Goal: Task Accomplishment & Management: Manage account settings

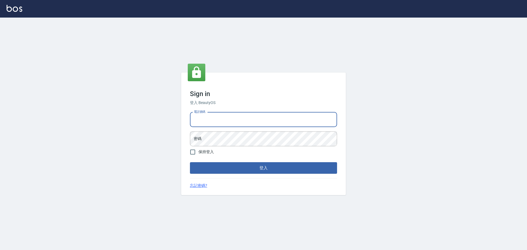
click at [202, 116] on input "電話號碼" at bounding box center [263, 119] width 147 height 15
type input "0922982220"
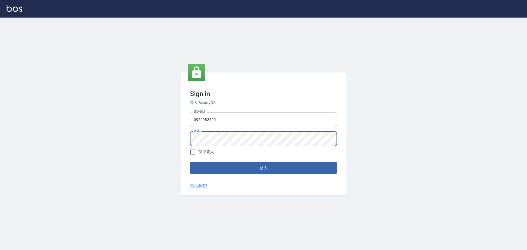
click at [190, 162] on button "登入" at bounding box center [263, 168] width 147 height 12
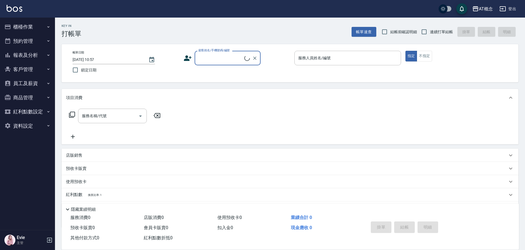
click at [17, 26] on button "櫃檯作業" at bounding box center [27, 27] width 51 height 14
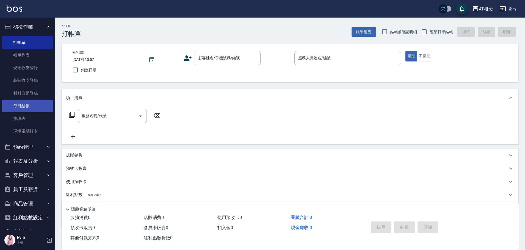
click at [20, 106] on link "每日結帳" at bounding box center [27, 106] width 51 height 13
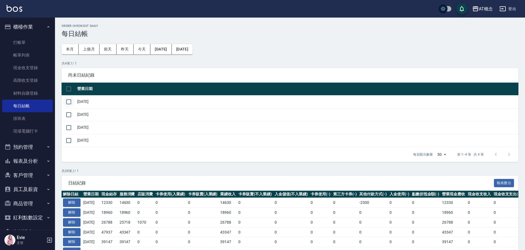
click at [71, 102] on input "checkbox" at bounding box center [69, 102] width 12 height 12
checkbox input "true"
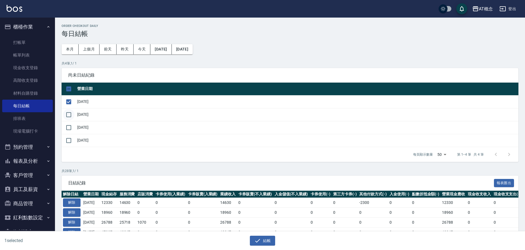
click at [68, 116] on input "checkbox" at bounding box center [69, 115] width 12 height 12
checkbox input "true"
drag, startPoint x: 69, startPoint y: 126, endPoint x: 227, endPoint y: 186, distance: 169.5
click at [69, 127] on input "checkbox" at bounding box center [69, 128] width 12 height 12
click at [266, 240] on button "結帳" at bounding box center [263, 241] width 26 height 10
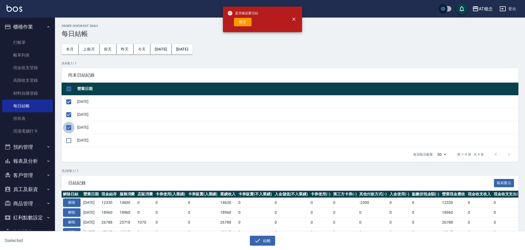
click at [65, 128] on input "checkbox" at bounding box center [69, 128] width 12 height 12
checkbox input "false"
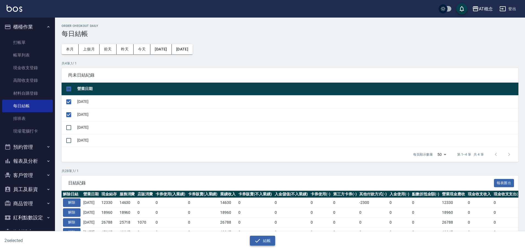
click at [263, 241] on button "結帳" at bounding box center [263, 241] width 26 height 10
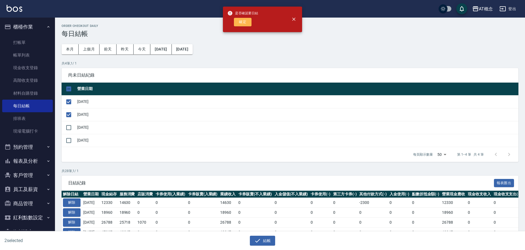
drag, startPoint x: 242, startPoint y: 21, endPoint x: 205, endPoint y: 58, distance: 52.6
click at [242, 21] on button "確定" at bounding box center [243, 22] width 18 height 9
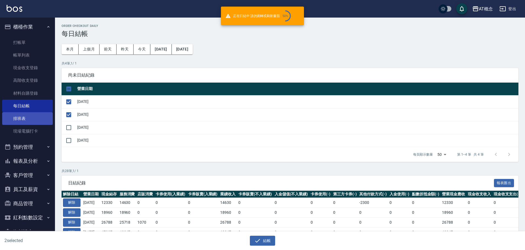
checkbox input "false"
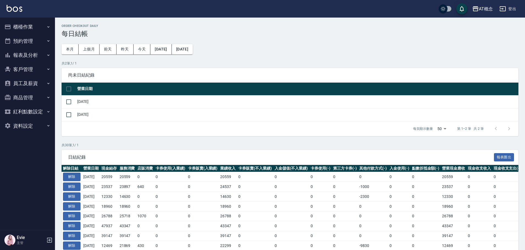
click at [33, 26] on button "櫃檯作業" at bounding box center [27, 27] width 51 height 14
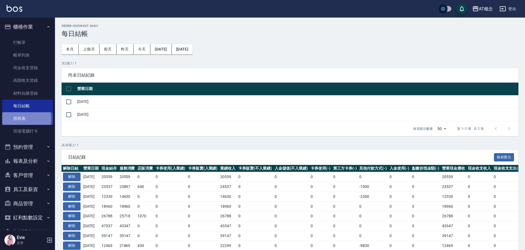
click at [20, 119] on link "排班表" at bounding box center [27, 118] width 51 height 13
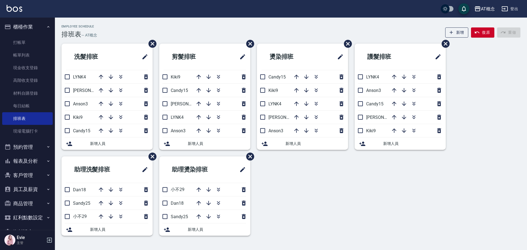
click at [27, 174] on button "客戶管理" at bounding box center [27, 175] width 51 height 14
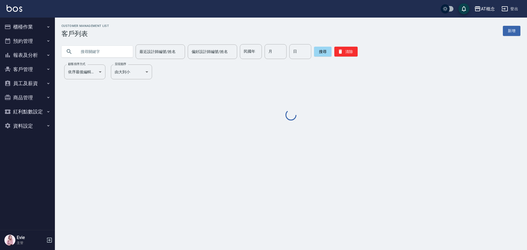
click at [85, 50] on input "text" at bounding box center [103, 51] width 52 height 15
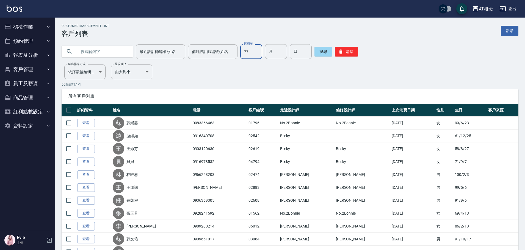
type input "77"
type input "2"
type input "11"
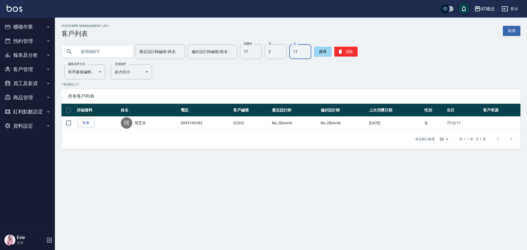
click at [26, 99] on button "商品管理" at bounding box center [27, 98] width 51 height 14
click at [94, 53] on input "text" at bounding box center [103, 51] width 52 height 15
type input "03846"
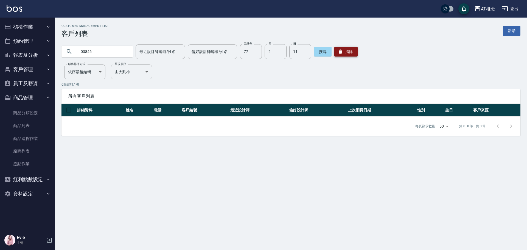
click at [343, 50] on button "清除" at bounding box center [346, 52] width 23 height 10
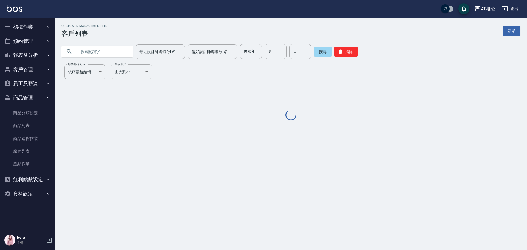
click at [98, 49] on input "text" at bounding box center [103, 51] width 52 height 15
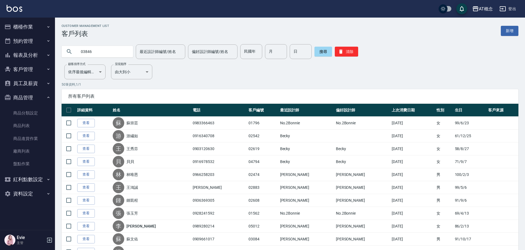
type input "03846"
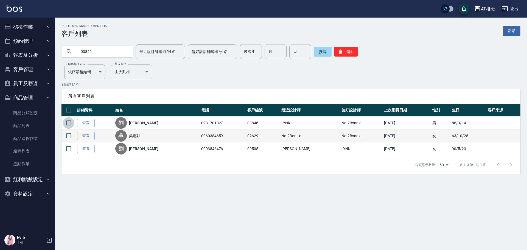
drag, startPoint x: 70, startPoint y: 122, endPoint x: 94, endPoint y: 132, distance: 25.7
click at [70, 122] on input "checkbox" at bounding box center [69, 123] width 12 height 12
checkbox input "true"
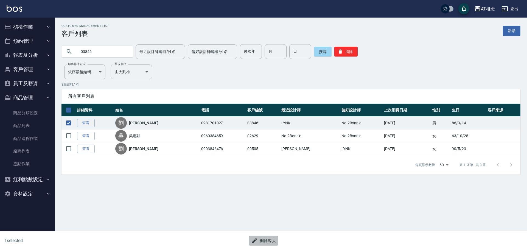
click at [274, 244] on button "刪除客人" at bounding box center [263, 241] width 29 height 10
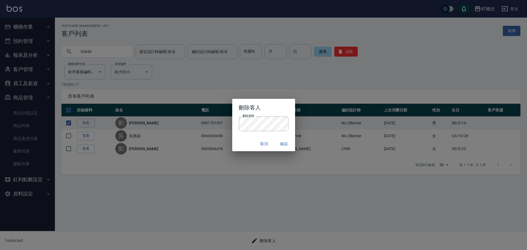
click at [242, 142] on div "取消 確認" at bounding box center [263, 144] width 63 height 15
drag, startPoint x: 280, startPoint y: 141, endPoint x: 289, endPoint y: 143, distance: 8.9
click at [287, 143] on button "確認" at bounding box center [284, 144] width 18 height 10
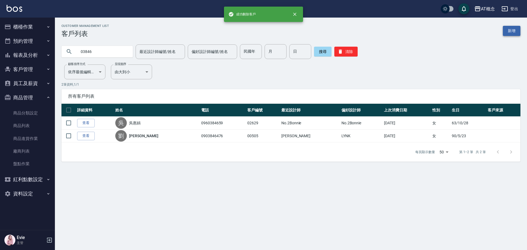
click at [514, 31] on link "新增" at bounding box center [512, 31] width 18 height 10
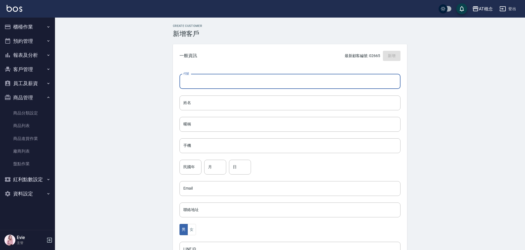
click at [191, 76] on input "代號" at bounding box center [289, 81] width 221 height 15
type input "03846"
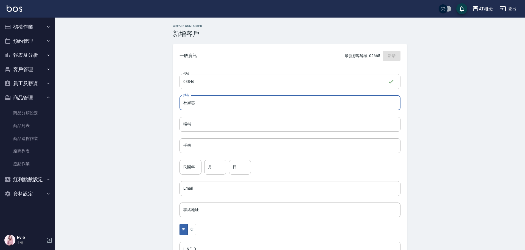
type input "杜淑惠"
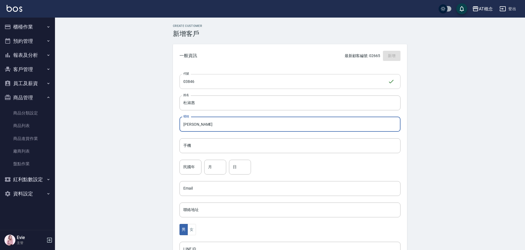
type input "淑惠"
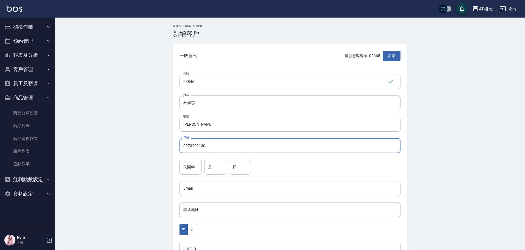
type input "0973202130"
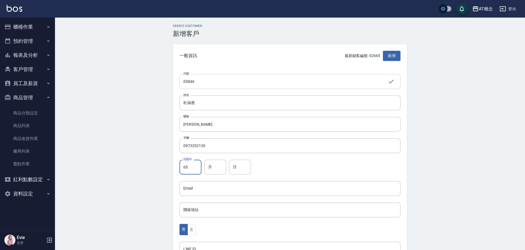
type input "65"
type input "1"
type input "30"
click at [191, 227] on button "女" at bounding box center [191, 229] width 8 height 11
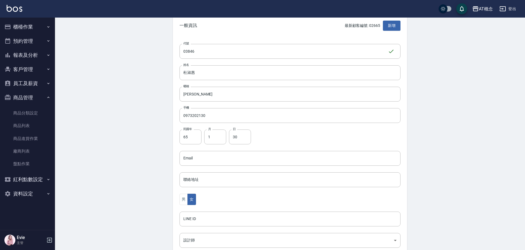
scroll to position [82, 0]
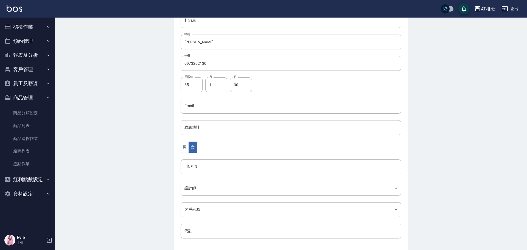
click at [200, 190] on body "AT概念 登出 櫃檯作業 打帳單 帳單列表 現金收支登錄 高階收支登錄 材料自購登錄 每日結帳 排班表 現場電腦打卡 預約管理 預約管理 單日預約紀錄 單週預…" at bounding box center [263, 97] width 527 height 358
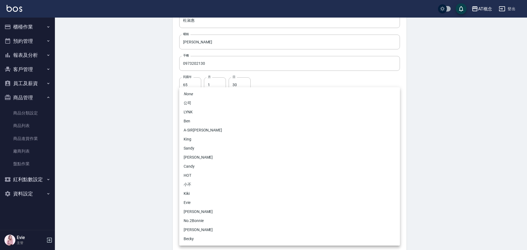
click at [194, 220] on li "No.2Bonnie" at bounding box center [289, 220] width 221 height 9
type input "20abcae0-810e-448a-b26a-bcbab897de4d"
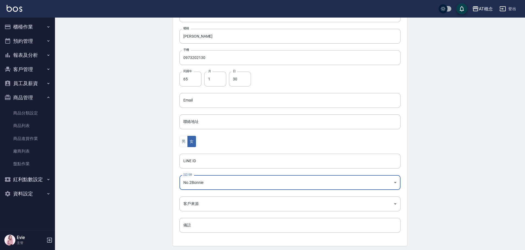
scroll to position [107, 0]
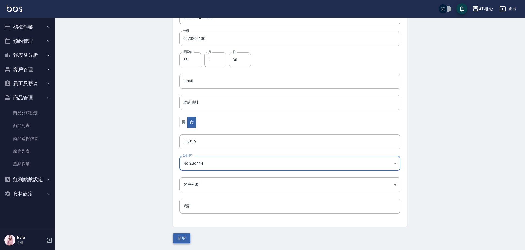
click at [185, 239] on button "新增" at bounding box center [182, 238] width 18 height 10
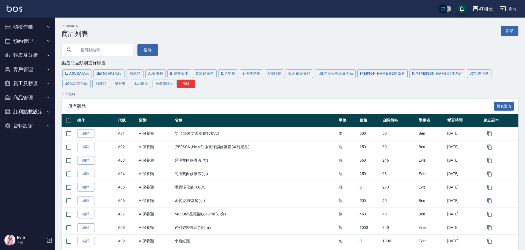
click input "text"
type input "a"
type input "鉑金"
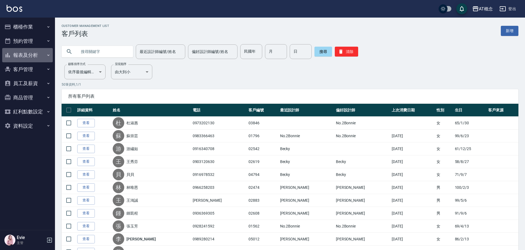
click at [26, 53] on button "報表及分析" at bounding box center [27, 55] width 51 height 14
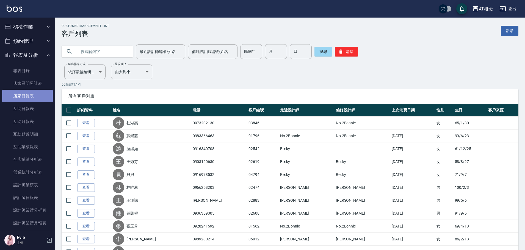
click at [30, 95] on link "店家日報表" at bounding box center [27, 96] width 51 height 13
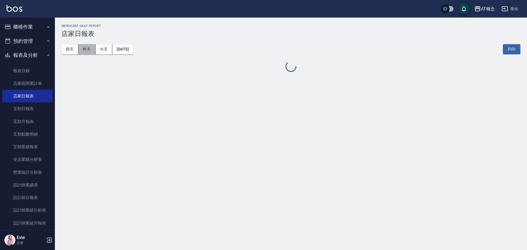
click at [84, 52] on button "昨天" at bounding box center [87, 49] width 17 height 10
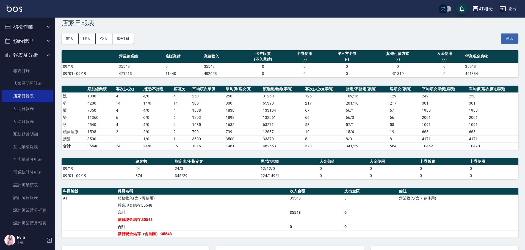
scroll to position [27, 0]
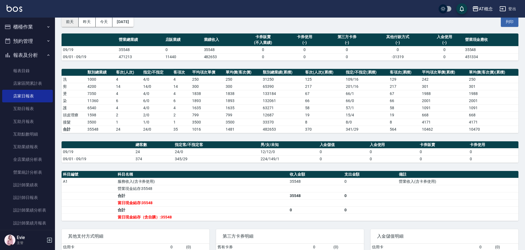
click at [68, 23] on button "前天" at bounding box center [70, 22] width 17 height 10
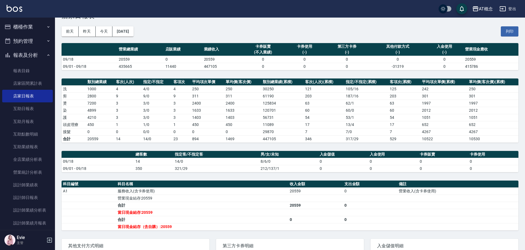
scroll to position [27, 0]
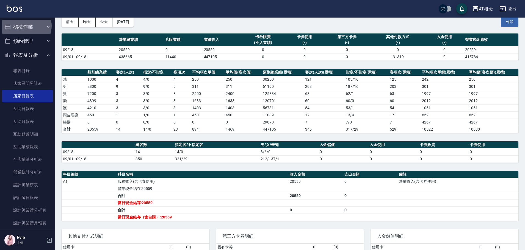
click at [25, 27] on button "櫃檯作業" at bounding box center [27, 27] width 51 height 14
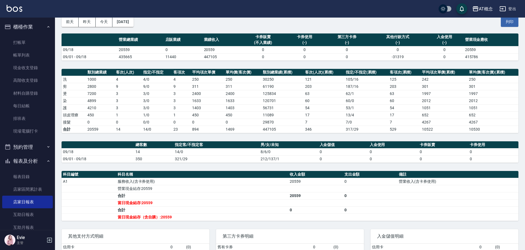
click at [40, 25] on button "櫃檯作業" at bounding box center [27, 27] width 51 height 14
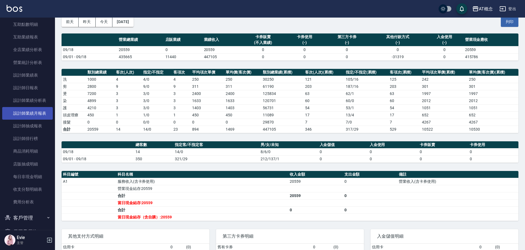
scroll to position [168, 0]
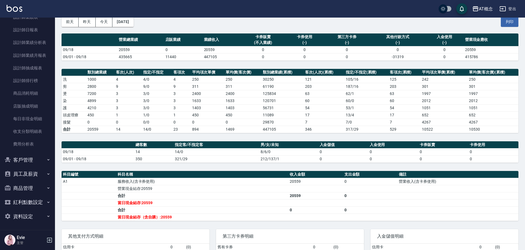
click at [33, 158] on button "客戶管理" at bounding box center [27, 160] width 51 height 14
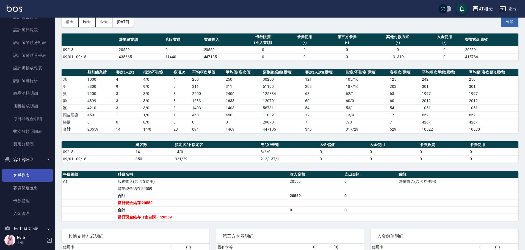
click at [31, 172] on link "客戶列表" at bounding box center [27, 175] width 51 height 13
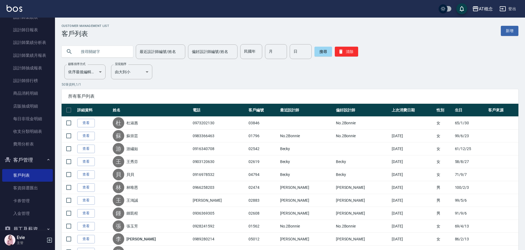
drag, startPoint x: 105, startPoint y: 49, endPoint x: 110, endPoint y: 54, distance: 6.8
click at [105, 49] on input "text" at bounding box center [103, 51] width 52 height 15
type input "02617"
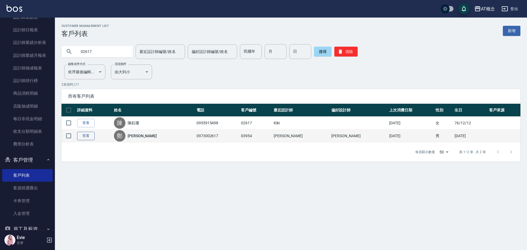
drag, startPoint x: 70, startPoint y: 123, endPoint x: 93, endPoint y: 137, distance: 27.0
click at [70, 123] on input "checkbox" at bounding box center [69, 123] width 12 height 12
checkbox input "true"
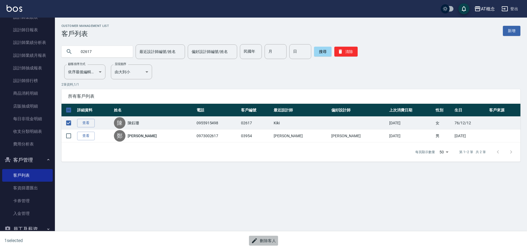
click at [263, 236] on button "刪除客人" at bounding box center [263, 241] width 29 height 10
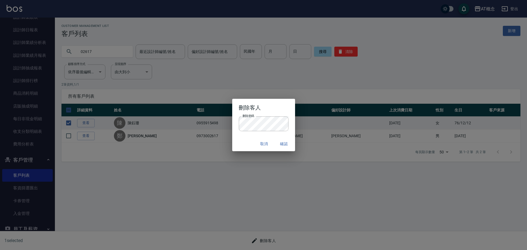
click at [249, 139] on div "取消 確認" at bounding box center [263, 144] width 63 height 15
click at [285, 144] on button "確認" at bounding box center [284, 144] width 18 height 10
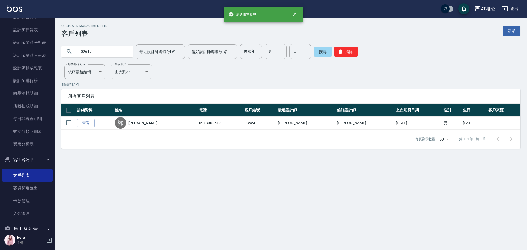
drag, startPoint x: 107, startPoint y: 51, endPoint x: 0, endPoint y: 61, distance: 107.8
click at [0, 61] on div "成功刪除客戶 AT概念 登出 櫃檯作業 打帳單 帳單列表 現金收支登錄 高階收支登錄 材料自購登錄 每日結帳 排班表 現場電腦打卡 預約管理 預約管理 單日…" at bounding box center [263, 125] width 527 height 250
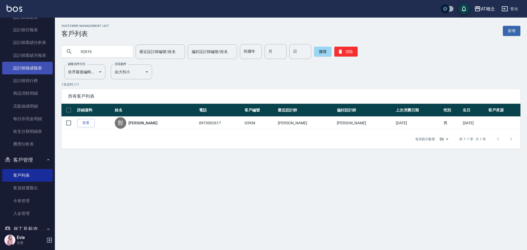
type input "02616"
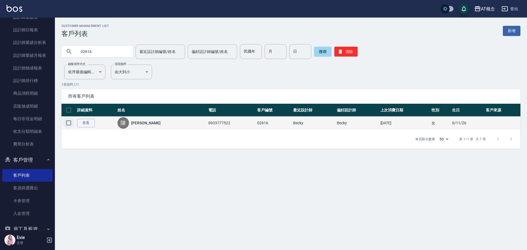
click at [70, 121] on input "checkbox" at bounding box center [69, 123] width 12 height 12
checkbox input "true"
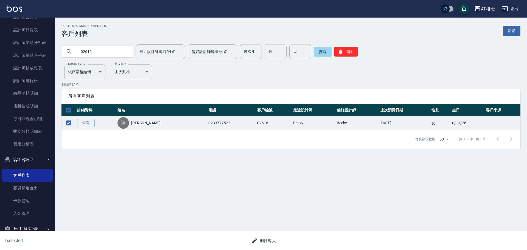
click at [266, 238] on button "刪除客人" at bounding box center [263, 241] width 29 height 10
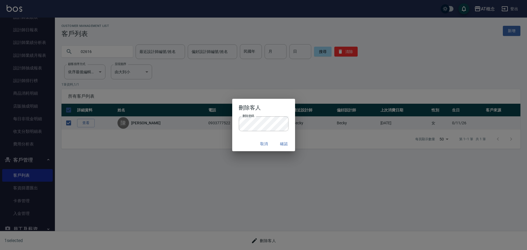
click at [246, 141] on div "取消 確認" at bounding box center [263, 144] width 63 height 15
click at [287, 145] on button "確認" at bounding box center [284, 144] width 18 height 10
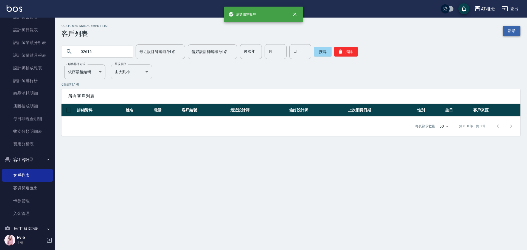
click at [516, 31] on link "新增" at bounding box center [512, 31] width 18 height 10
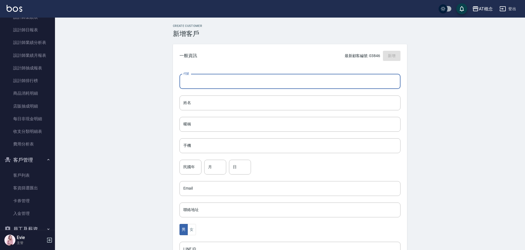
click at [266, 80] on input "代號" at bounding box center [289, 81] width 221 height 15
type input "02617"
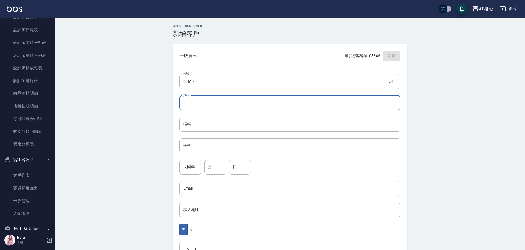
click at [207, 105] on input "姓名" at bounding box center [289, 103] width 221 height 15
type input "鄭雁如"
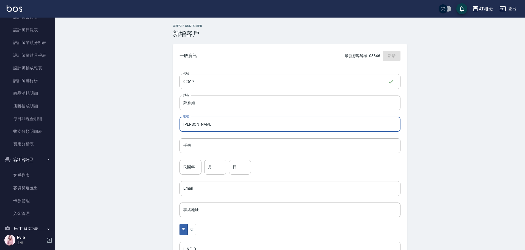
type input "雁如"
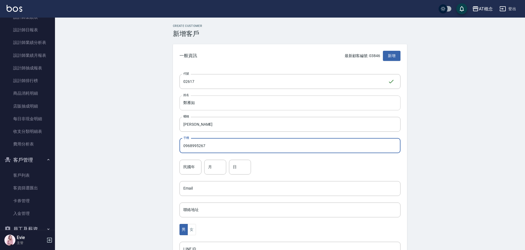
type input "0968995267"
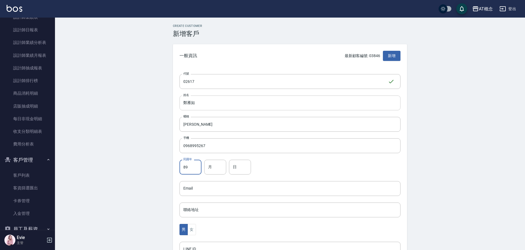
type input "89"
type input "6"
type input "24"
click at [193, 227] on button "女" at bounding box center [191, 229] width 8 height 11
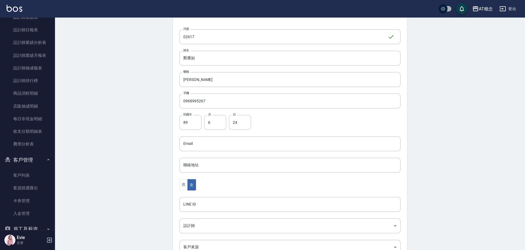
scroll to position [107, 0]
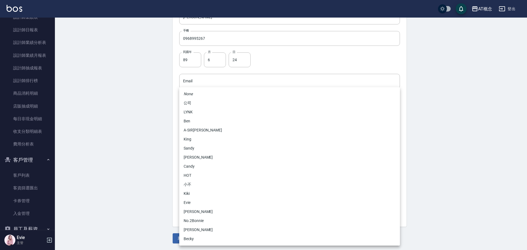
click at [195, 165] on body "AT概念 登出 櫃檯作業 打帳單 帳單列表 現金收支登錄 高階收支登錄 材料自購登錄 每日結帳 排班表 現場電腦打卡 預約管理 預約管理 單日預約紀錄 單週預…" at bounding box center [263, 72] width 527 height 358
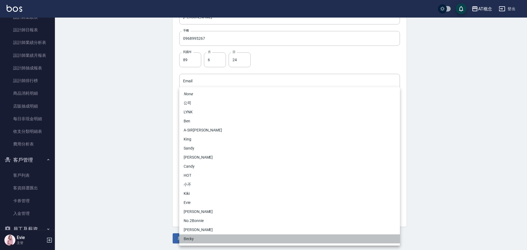
click at [196, 239] on li "Becky" at bounding box center [289, 239] width 221 height 9
type input "cba30a16-5009-42c6-9a58-f7249137d387"
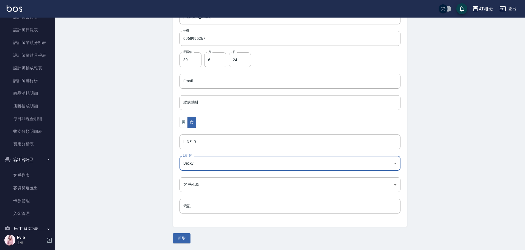
click at [185, 238] on div "None 公司 LYNK Ben A-SIR劉 King 　 Sandy 林蕾甄 Candy HOT 小不 Kiki Evie 安森Anson No.2Bon…" at bounding box center [262, 125] width 525 height 250
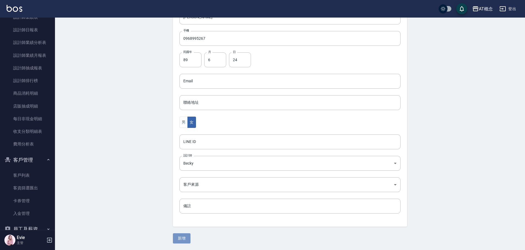
click at [183, 236] on button "新增" at bounding box center [182, 238] width 18 height 10
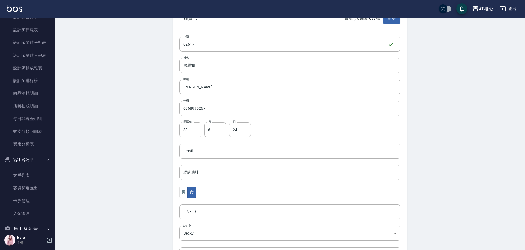
scroll to position [0, 0]
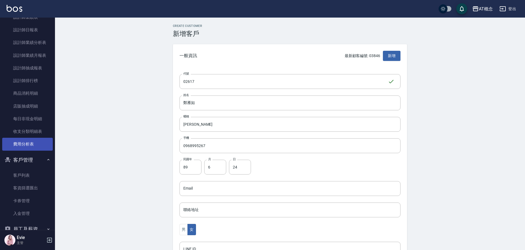
drag, startPoint x: 25, startPoint y: 174, endPoint x: 39, endPoint y: 144, distance: 32.6
click at [25, 174] on link "客戶列表" at bounding box center [27, 175] width 51 height 13
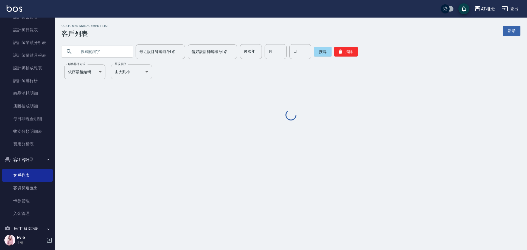
click at [96, 56] on input "text" at bounding box center [103, 51] width 52 height 15
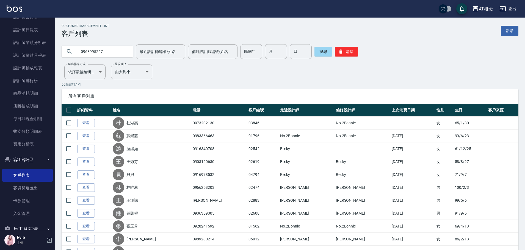
type input "0968995267"
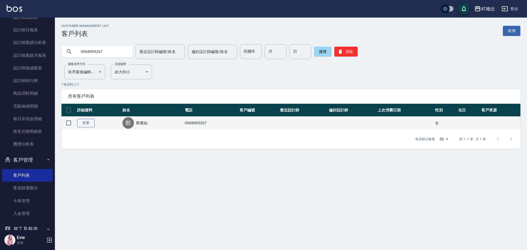
click at [84, 122] on link "查看" at bounding box center [86, 123] width 18 height 9
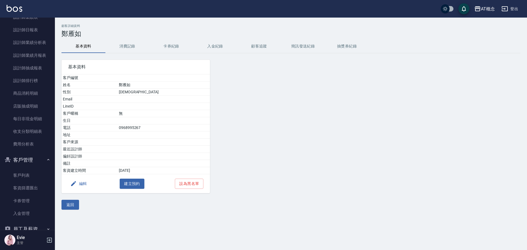
click at [83, 182] on button "編輯" at bounding box center [78, 184] width 21 height 10
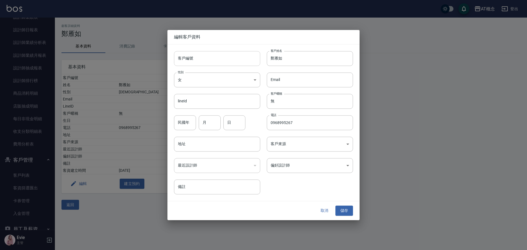
click at [233, 60] on input "客戶編號" at bounding box center [217, 58] width 86 height 15
type input "02617"
drag, startPoint x: 282, startPoint y: 102, endPoint x: 250, endPoint y: 105, distance: 31.5
click at [250, 105] on div "客戶編號 02617 ​ 客戶編號 客戶姓名 鄭雁如 客戶姓名 性別 女 FEMALE 性別 Email Email lineId lineId 客戶暱稱 無…" at bounding box center [261, 119] width 186 height 150
type input "庝"
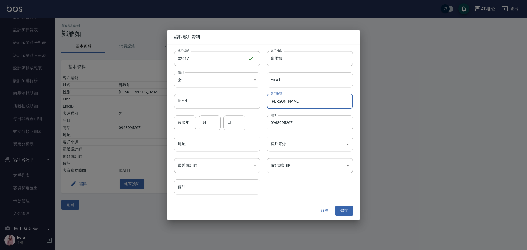
type input "雁如"
type input "89"
type input "6"
type input "24"
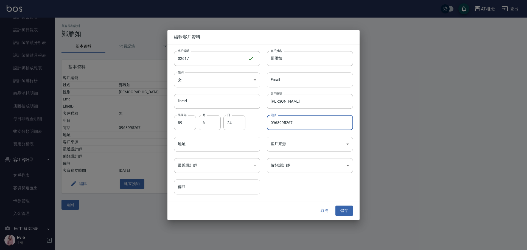
click at [285, 166] on body "AT概念 登出 櫃檯作業 打帳單 帳單列表 現金收支登錄 高階收支登錄 材料自購登錄 每日結帳 排班表 現場電腦打卡 預約管理 預約管理 單日預約紀錄 單週預…" at bounding box center [263, 125] width 527 height 250
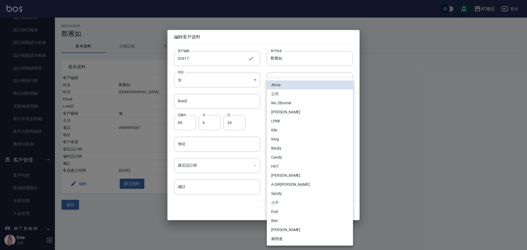
click at [278, 148] on li "Becky" at bounding box center [310, 148] width 86 height 9
type input "cba30a16-5009-42c6-9a58-f7249137d387"
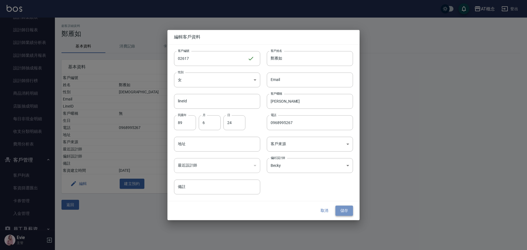
click at [347, 208] on button "儲存" at bounding box center [345, 211] width 18 height 10
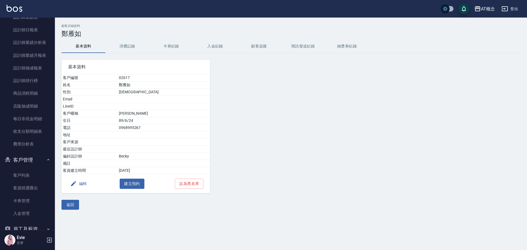
drag, startPoint x: 70, startPoint y: 206, endPoint x: 74, endPoint y: 198, distance: 9.0
click at [70, 206] on button "返回" at bounding box center [71, 205] width 18 height 10
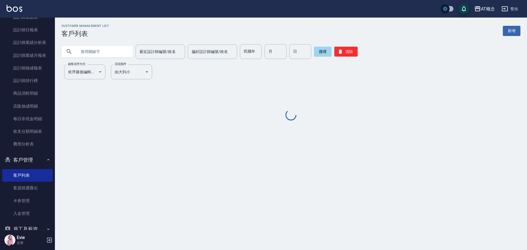
click at [105, 54] on input "text" at bounding box center [103, 51] width 52 height 15
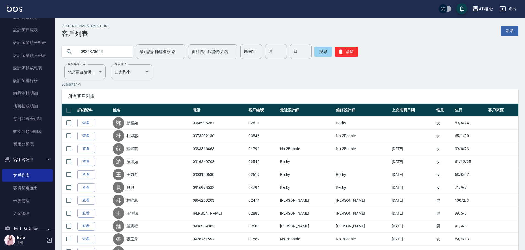
type input "0932878624"
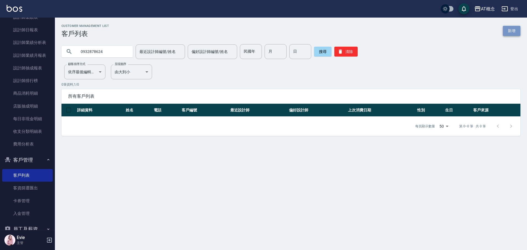
click at [519, 28] on link "新增" at bounding box center [512, 31] width 18 height 10
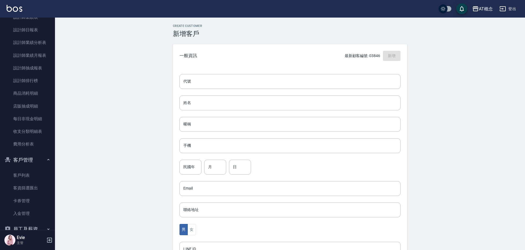
click at [245, 91] on div "代號 代號 姓名 姓名 暱稱 暱稱 手機 手機 民國年 民國年 月 月 日 日 Email Email 聯絡地址 聯絡地址 男 女 LINE ID LINE …" at bounding box center [290, 201] width 234 height 267
click at [242, 80] on input "代號" at bounding box center [289, 81] width 221 height 15
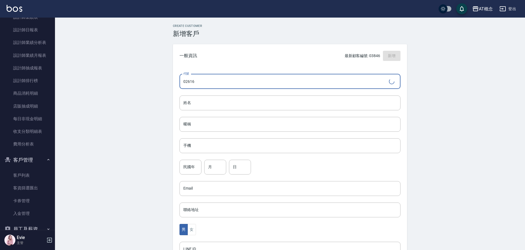
type input "02616"
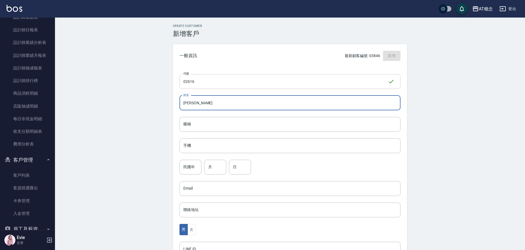
type input "陳巧宜"
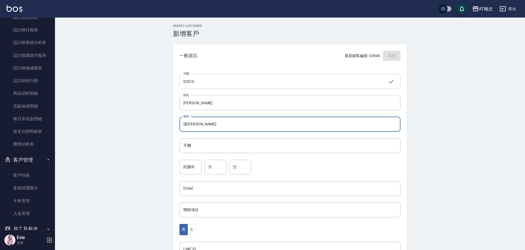
type input "讓"
type input "巧宜"
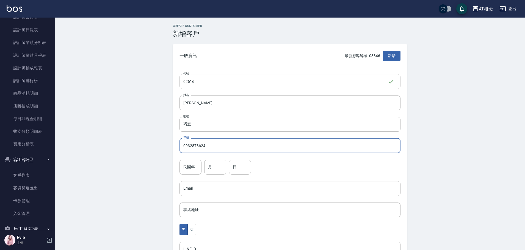
type input "0932878624"
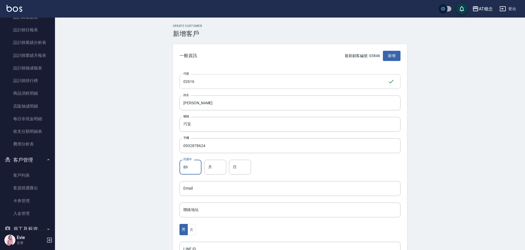
type input "89"
type input "12"
type input "27"
click at [192, 230] on button "女" at bounding box center [191, 229] width 8 height 11
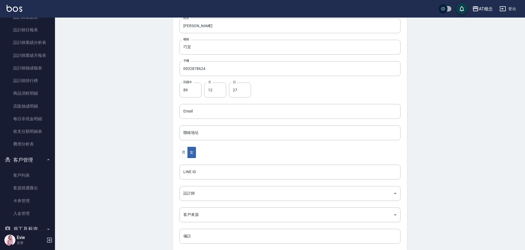
scroll to position [107, 0]
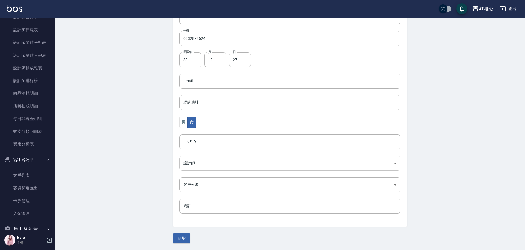
click at [201, 166] on body "AT概念 登出 櫃檯作業 打帳單 帳單列表 現金收支登錄 高階收支登錄 材料自購登錄 每日結帳 排班表 現場電腦打卡 預約管理 預約管理 單日預約紀錄 單週預…" at bounding box center [262, 72] width 525 height 358
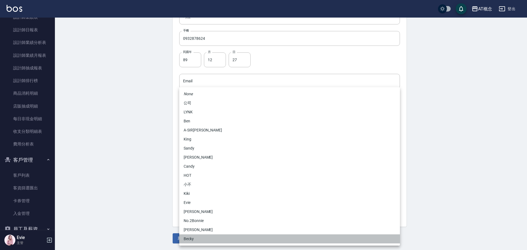
click at [193, 236] on li "Becky" at bounding box center [289, 239] width 221 height 9
type input "cba30a16-5009-42c6-9a58-f7249137d387"
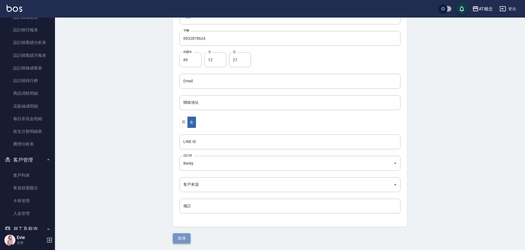
click at [186, 238] on button "新增" at bounding box center [182, 238] width 18 height 10
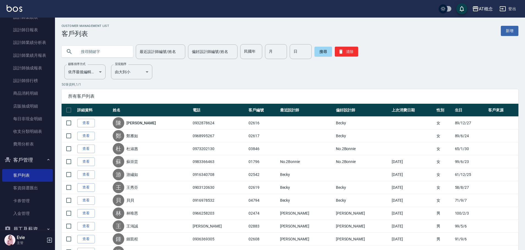
click at [100, 51] on input "text" at bounding box center [103, 51] width 52 height 15
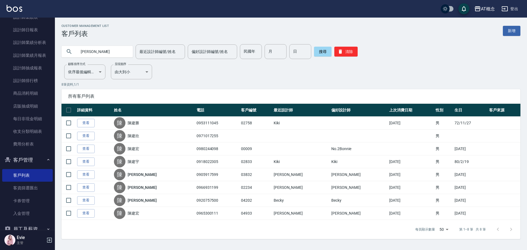
drag, startPoint x: 434, startPoint y: 79, endPoint x: 363, endPoint y: 83, distance: 70.4
click at [363, 83] on p "8 筆資料, 1 / 1" at bounding box center [291, 84] width 459 height 5
drag, startPoint x: 99, startPoint y: 51, endPoint x: 94, endPoint y: 74, distance: 23.4
click at [68, 58] on div "陳建" at bounding box center [97, 51] width 71 height 15
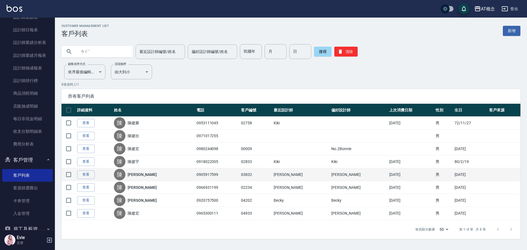
type input "ㄌ"
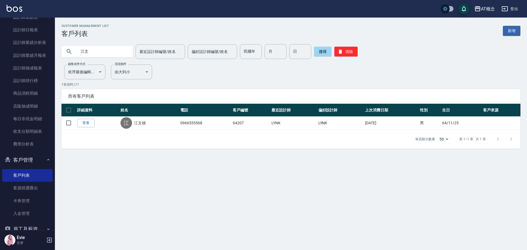
type input "江"
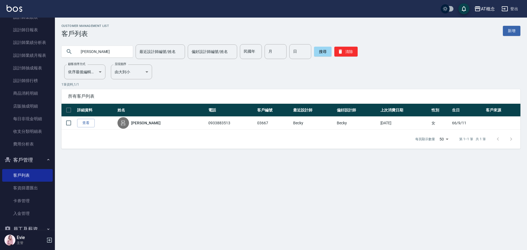
type input "呂"
type input "游"
type input "王韻"
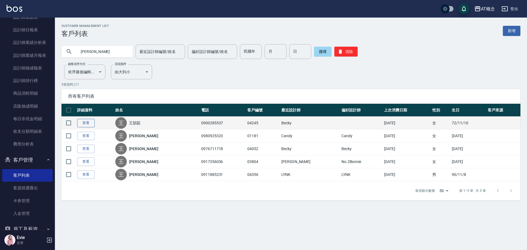
click at [88, 126] on link "查看" at bounding box center [86, 123] width 18 height 9
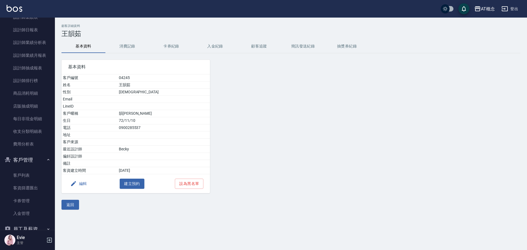
click at [83, 184] on button "編輯" at bounding box center [78, 184] width 21 height 10
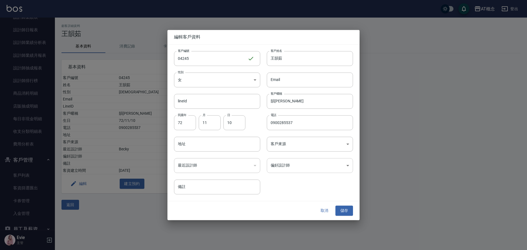
click at [296, 164] on body "AT概念 登出 櫃檯作業 打帳單 帳單列表 現金收支登錄 高階收支登錄 材料自購登錄 每日結帳 排班表 現場電腦打卡 預約管理 預約管理 單日預約紀錄 單週預…" at bounding box center [263, 125] width 527 height 250
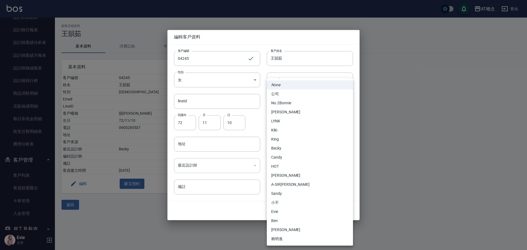
click at [277, 152] on li "Becky" at bounding box center [310, 148] width 86 height 9
type input "cba30a16-5009-42c6-9a58-f7249137d387"
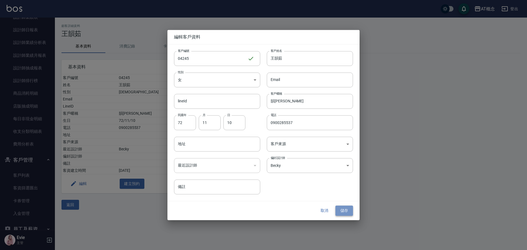
click at [347, 208] on button "儲存" at bounding box center [345, 211] width 18 height 10
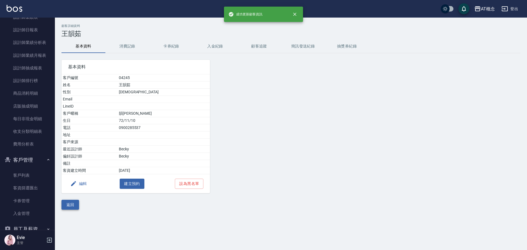
click at [69, 204] on button "返回" at bounding box center [71, 205] width 18 height 10
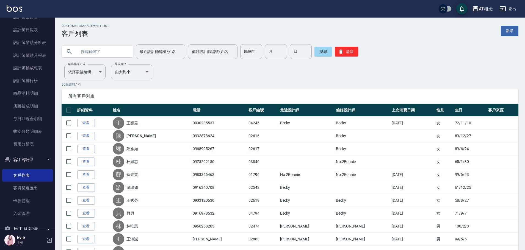
click at [87, 50] on input "text" at bounding box center [103, 51] width 52 height 15
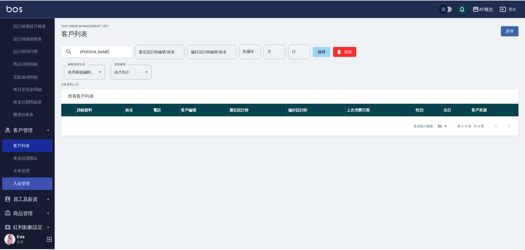
scroll to position [223, 0]
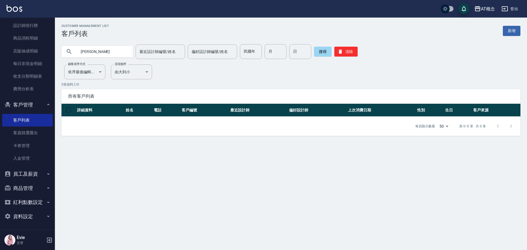
drag, startPoint x: 105, startPoint y: 53, endPoint x: 0, endPoint y: 62, distance: 105.6
click at [0, 62] on div "AT概念 登出 櫃檯作業 打帳單 帳單列表 現金收支登錄 高階收支登錄 材料自購登錄 每日結帳 排班表 現場電腦打卡 預約管理 預約管理 單日預約紀錄 單週預…" at bounding box center [263, 125] width 527 height 250
type input "王偲"
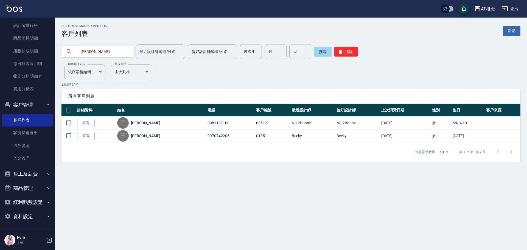
click at [24, 213] on button "資料設定" at bounding box center [27, 217] width 51 height 14
click at [24, 214] on button "資料設定" at bounding box center [27, 217] width 51 height 14
click at [31, 172] on button "員工及薪資" at bounding box center [27, 174] width 51 height 14
click at [26, 188] on link "員工列表" at bounding box center [27, 189] width 51 height 13
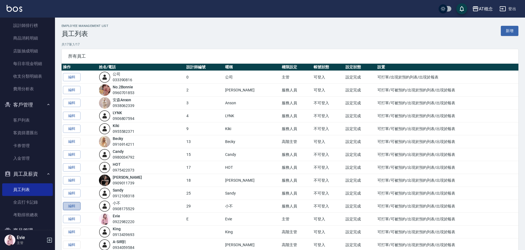
click at [74, 204] on link "編輯" at bounding box center [72, 206] width 18 height 9
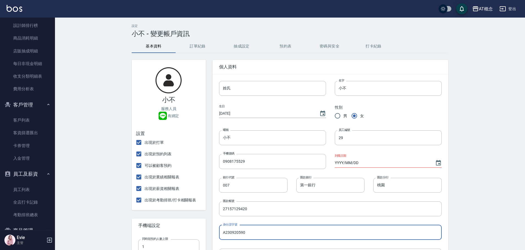
drag, startPoint x: 250, startPoint y: 233, endPoint x: 204, endPoint y: 236, distance: 45.7
click at [204, 236] on div "小不 服務人員 有綁定 設置 出現於打單 出現於預約列表 可以被顧客預約 出現於業績相關報表 出現於薪資相關報表 出現於考勤排班/打卡相關報表 手機端設定 …" at bounding box center [286, 242] width 323 height 378
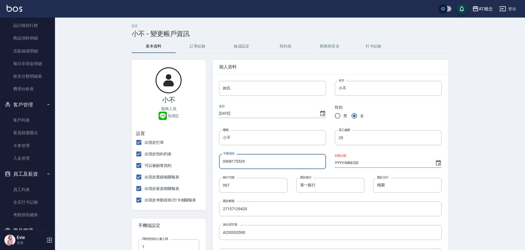
drag, startPoint x: 248, startPoint y: 161, endPoint x: 176, endPoint y: 157, distance: 72.1
click at [176, 157] on div "小不 服務人員 有綁定 設置 出現於打單 出現於預約列表 可以被顧客預約 出現於業績相關報表 出現於薪資相關報表 出現於考勤排班/打卡相關報表 手機端設定 …" at bounding box center [286, 242] width 323 height 378
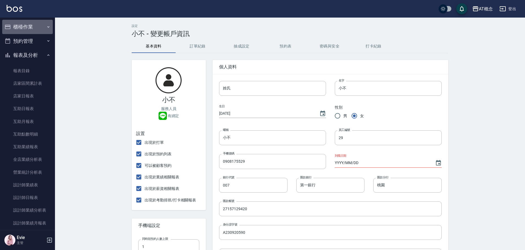
click at [30, 26] on button "櫃檯作業" at bounding box center [27, 27] width 51 height 14
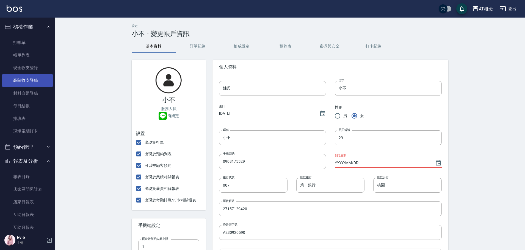
click at [28, 79] on link "高階收支登錄" at bounding box center [27, 80] width 51 height 13
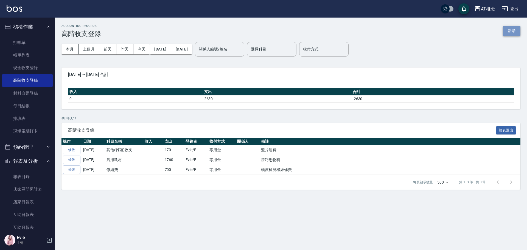
click at [514, 31] on button "新增" at bounding box center [512, 31] width 18 height 10
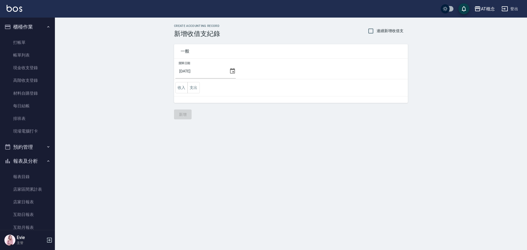
click at [230, 73] on icon at bounding box center [232, 71] width 7 height 7
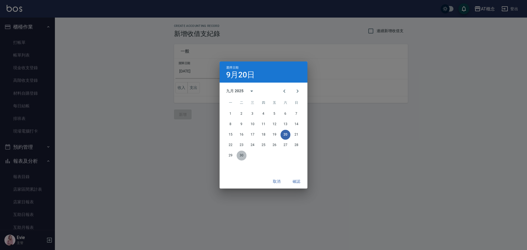
click at [242, 155] on button "30" at bounding box center [242, 156] width 10 height 10
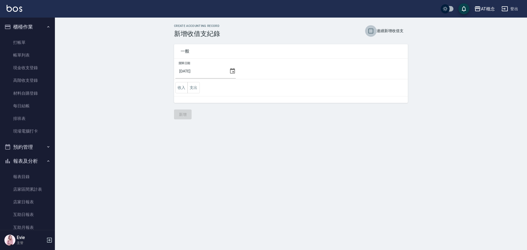
click at [370, 31] on input "連續新增收借支" at bounding box center [371, 31] width 12 height 12
checkbox input "true"
click at [192, 87] on button "支出" at bounding box center [194, 87] width 12 height 11
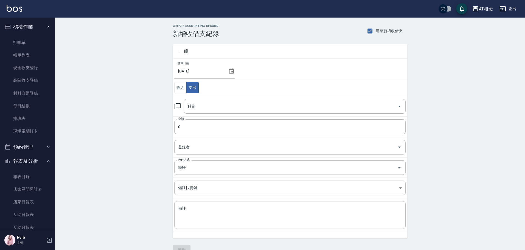
type button "EXPENDITURE"
click at [203, 107] on input "科目" at bounding box center [290, 107] width 209 height 10
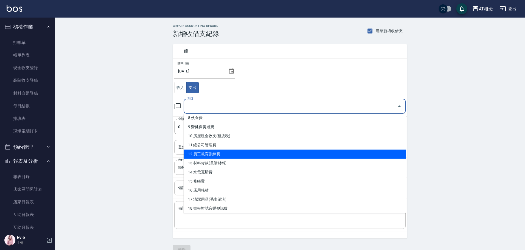
scroll to position [82, 0]
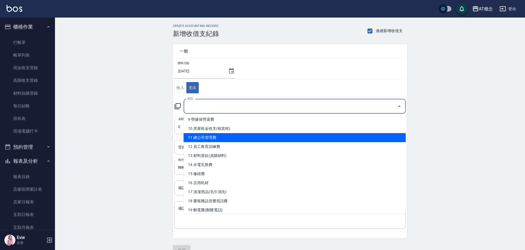
click at [214, 136] on li "11 總公司管理費" at bounding box center [294, 137] width 222 height 9
type input "11 總公司管理費"
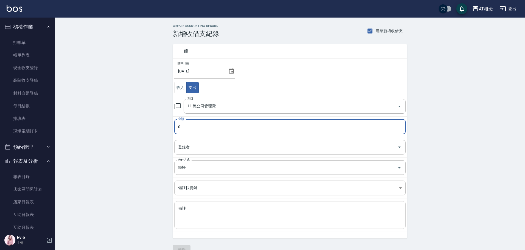
click at [220, 210] on textarea "備註" at bounding box center [290, 215] width 224 height 19
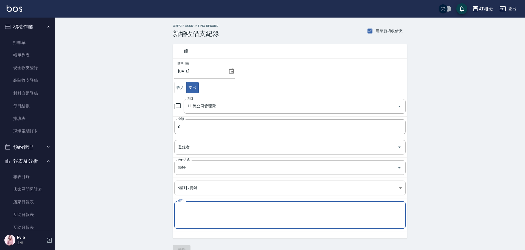
type textarea "后"
paste textarea "114/9月份"
type textarea "管收-114/9月份"
click at [186, 129] on input "0" at bounding box center [289, 126] width 231 height 15
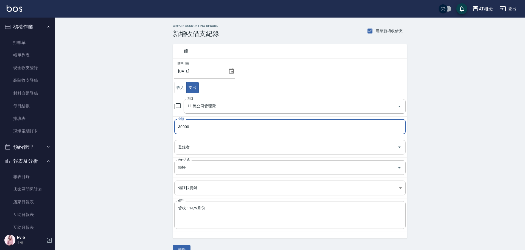
type input "30000"
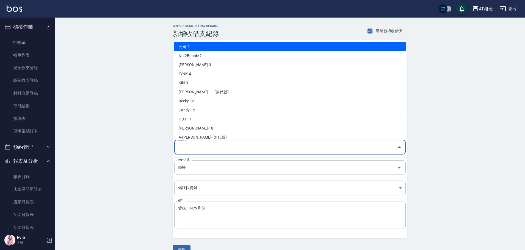
click at [186, 146] on input "登錄者" at bounding box center [286, 148] width 218 height 10
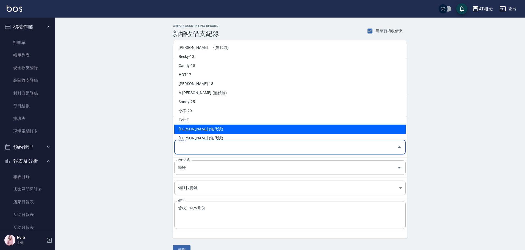
scroll to position [55, 0]
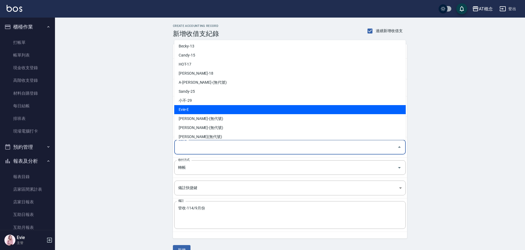
click at [190, 108] on li "Evie-E" at bounding box center [289, 109] width 231 height 9
type input "Evie-E"
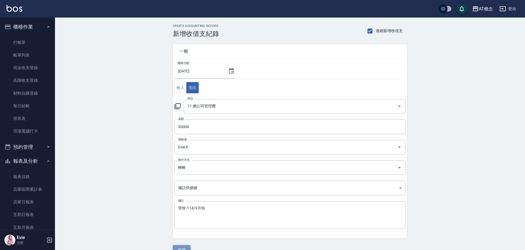
click at [180, 246] on button "新增" at bounding box center [182, 250] width 18 height 10
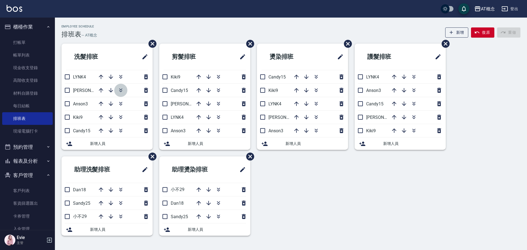
click at [121, 88] on icon "button" at bounding box center [121, 90] width 7 height 7
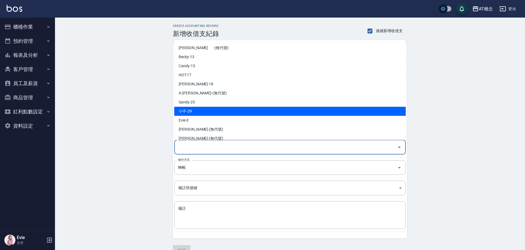
scroll to position [58, 0]
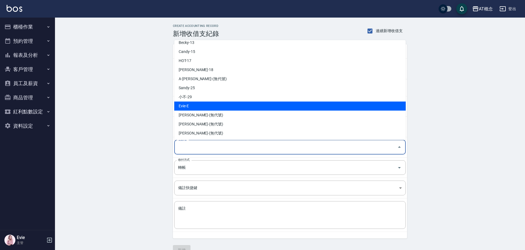
click at [188, 108] on li "Evie-E" at bounding box center [289, 106] width 231 height 9
type input "Evie-E"
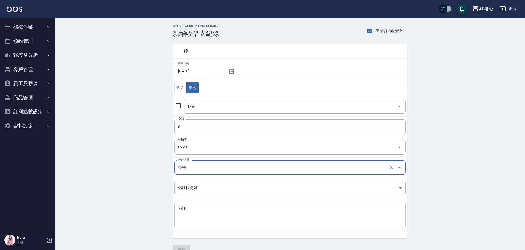
drag, startPoint x: 193, startPoint y: 207, endPoint x: 190, endPoint y: 205, distance: 3.5
click at [192, 207] on textarea "備註" at bounding box center [290, 215] width 224 height 19
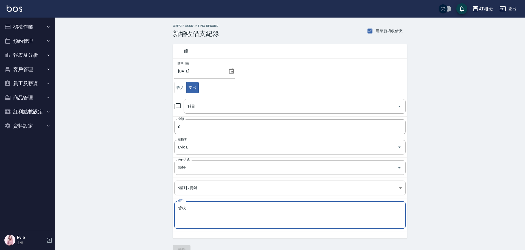
paste textarea "114/9月份"
type textarea "管收-114/9月份"
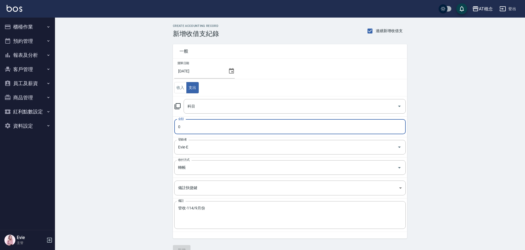
click at [197, 128] on input "0" at bounding box center [289, 126] width 231 height 15
type input "1500"
click at [200, 101] on div "科目" at bounding box center [294, 106] width 222 height 15
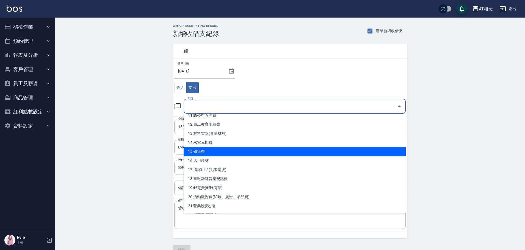
scroll to position [110, 0]
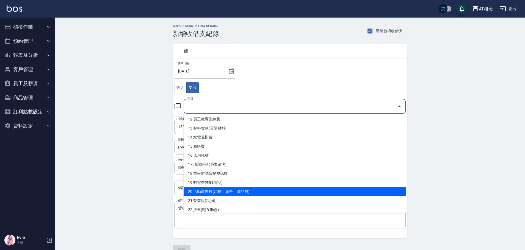
click at [228, 189] on li "20 活動廣告費(印刷、廣告、贈品費)" at bounding box center [294, 191] width 222 height 9
type input "20 活動廣告費(印刷、廣告、贈品費)"
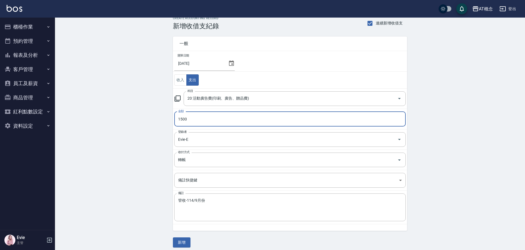
scroll to position [12, 0]
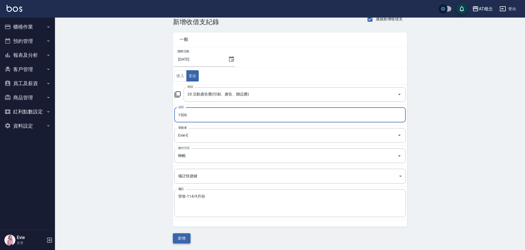
click at [183, 236] on button "新增" at bounding box center [182, 238] width 18 height 10
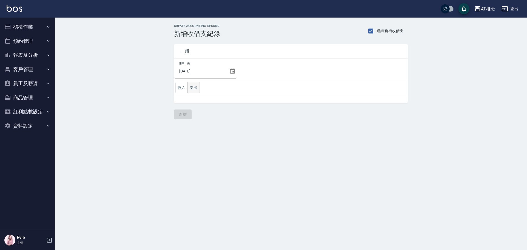
click at [194, 88] on button "支出" at bounding box center [194, 87] width 12 height 11
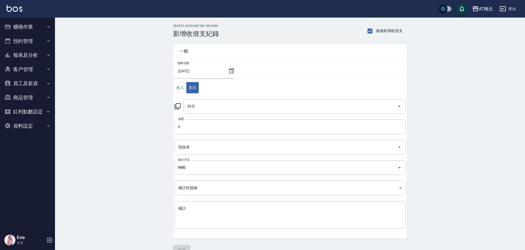
drag, startPoint x: 201, startPoint y: 213, endPoint x: 149, endPoint y: 179, distance: 62.2
click at [198, 211] on textarea "備註" at bounding box center [290, 215] width 224 height 19
type textarea "管收-"
click at [199, 148] on input "登錄者" at bounding box center [286, 148] width 218 height 10
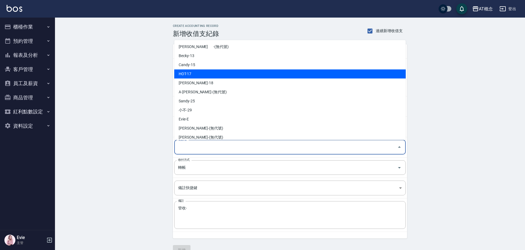
scroll to position [55, 0]
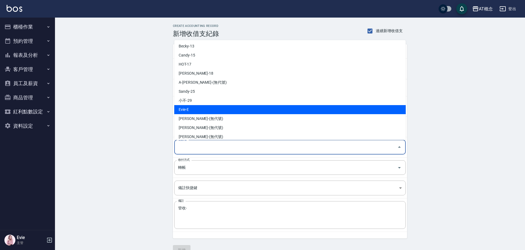
click at [193, 109] on li "Evie-E" at bounding box center [289, 109] width 231 height 9
type input "Evie-E"
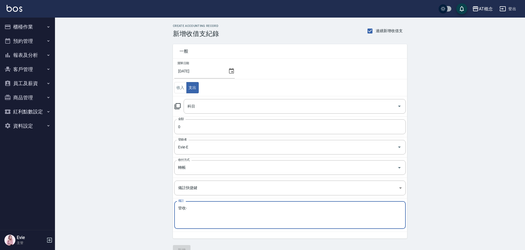
click at [208, 214] on textarea "管收-" at bounding box center [290, 215] width 224 height 19
paste textarea "當月自112/3"
type textarea "管收-當月自112/3"
click at [191, 126] on input "0" at bounding box center [289, 126] width 231 height 15
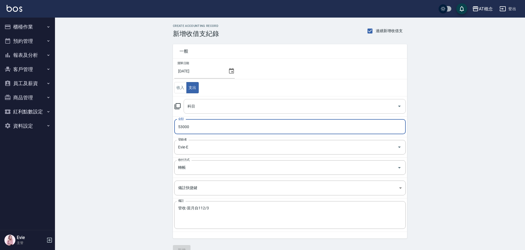
type input "53000"
click at [200, 107] on input "科目" at bounding box center [290, 107] width 209 height 10
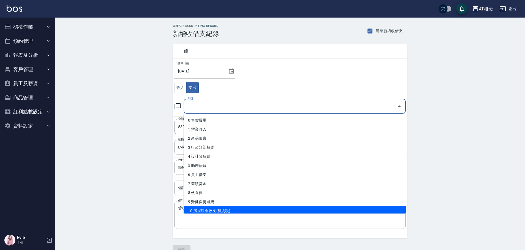
click at [219, 210] on li "10 房屋租金收支(租賃稅)" at bounding box center [294, 211] width 222 height 9
type input "10 房屋租金收支(租賃稅)"
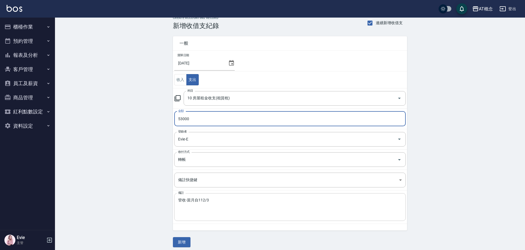
scroll to position [12, 0]
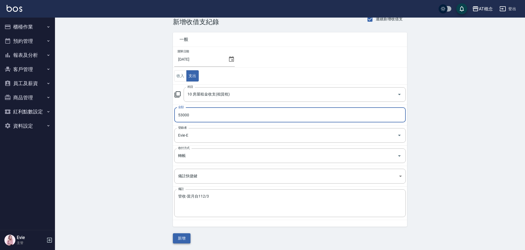
click at [182, 238] on button "新增" at bounding box center [182, 238] width 18 height 10
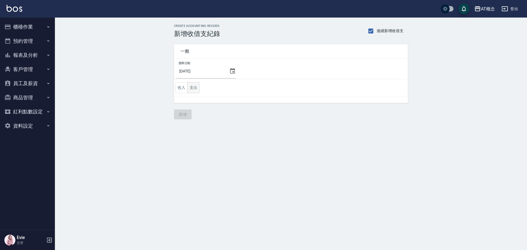
click at [193, 88] on button "支出" at bounding box center [194, 87] width 12 height 11
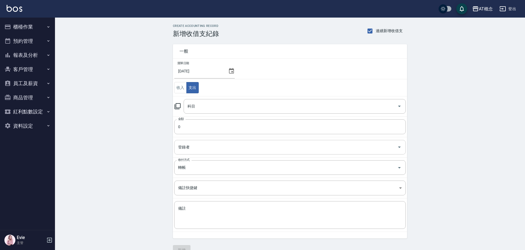
click at [193, 149] on input "登錄者" at bounding box center [286, 148] width 218 height 10
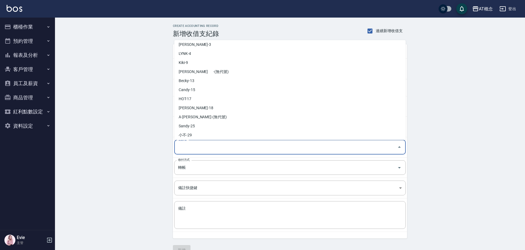
scroll to position [55, 0]
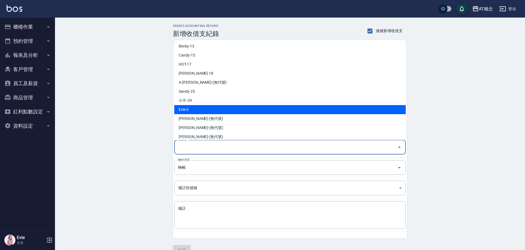
click at [193, 110] on li "Evie-E" at bounding box center [289, 109] width 231 height 9
type input "Evie-E"
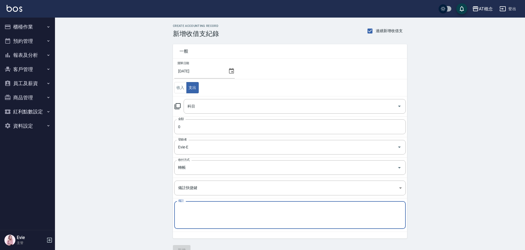
click at [202, 208] on textarea "備註" at bounding box center [290, 215] width 224 height 19
paste textarea "音樂114/4~115/3"
type textarea "管收-音樂114/4~115/3"
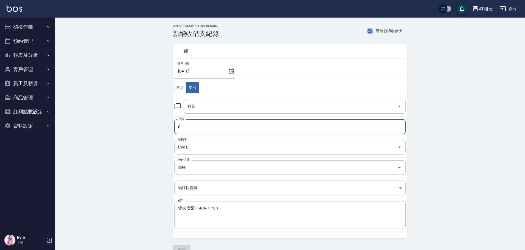
click at [196, 125] on input "0" at bounding box center [289, 126] width 231 height 15
type input "500"
click at [191, 107] on input "科目" at bounding box center [290, 107] width 209 height 10
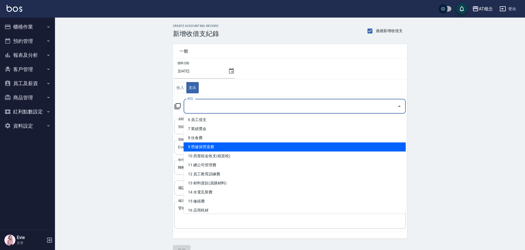
scroll to position [82, 0]
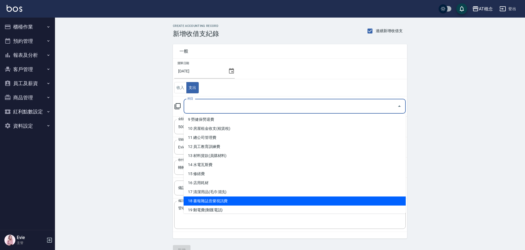
click at [218, 201] on li "18 書報雜誌音樂視訊費" at bounding box center [294, 201] width 222 height 9
type input "18 書報雜誌音樂視訊費"
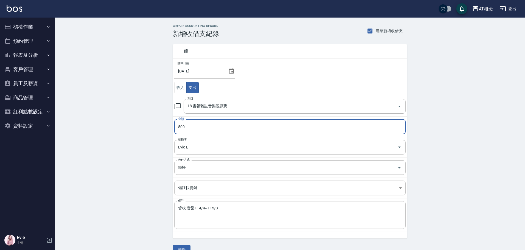
scroll to position [12, 0]
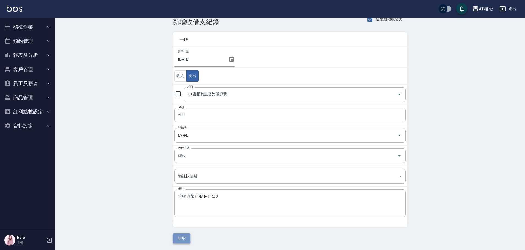
click at [183, 237] on button "新增" at bounding box center [182, 238] width 18 height 10
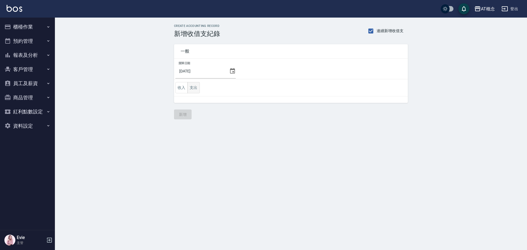
click at [194, 88] on button "支出" at bounding box center [194, 87] width 12 height 11
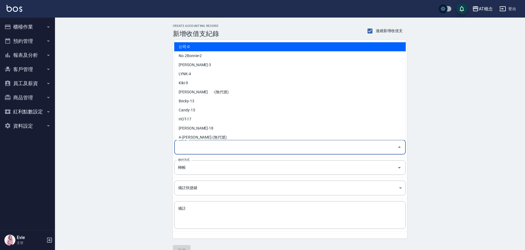
click at [194, 145] on input "登錄者" at bounding box center [286, 148] width 218 height 10
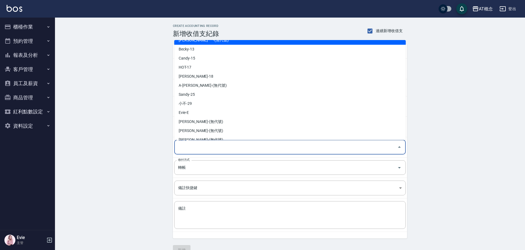
scroll to position [55, 0]
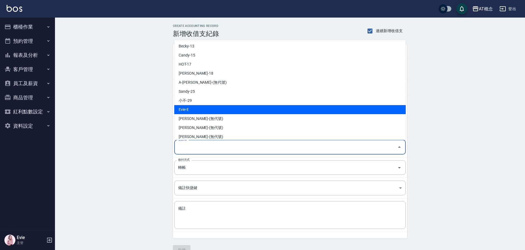
click at [189, 108] on li "Evie-E" at bounding box center [289, 109] width 231 height 9
type input "Evie-E"
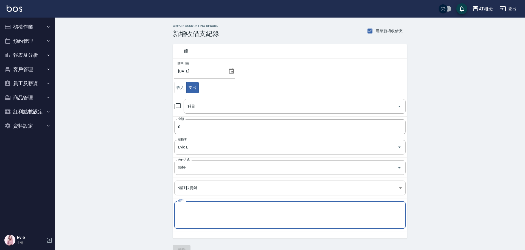
click at [201, 207] on textarea "備註" at bounding box center [290, 215] width 224 height 19
paste textarea "[DATE]勞、健保費用"
type textarea "管收-[DATE]勞、健保費用"
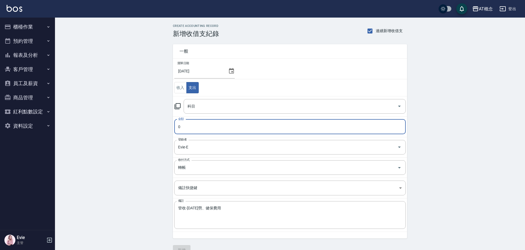
click at [188, 124] on input "0" at bounding box center [289, 126] width 231 height 15
type input "50212"
click at [198, 104] on input "科目" at bounding box center [290, 107] width 209 height 10
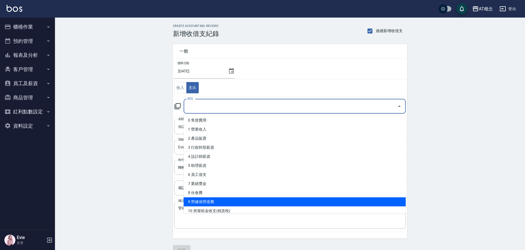
click at [211, 201] on li "9 勞健保勞退費" at bounding box center [294, 201] width 222 height 9
type input "9 勞健保勞退費"
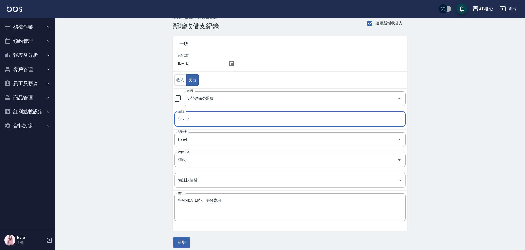
scroll to position [12, 0]
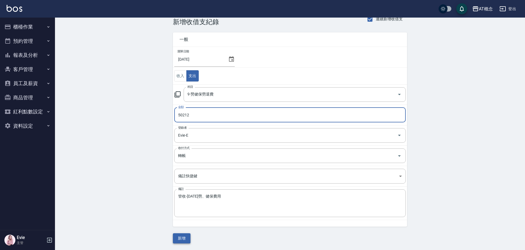
click at [186, 236] on button "新增" at bounding box center [182, 238] width 18 height 10
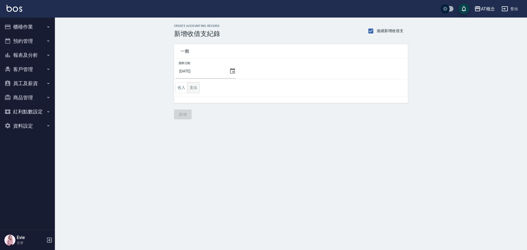
click at [191, 85] on button "支出" at bounding box center [194, 87] width 12 height 11
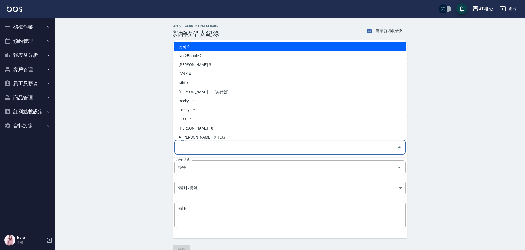
click at [196, 147] on input "登錄者" at bounding box center [286, 148] width 218 height 10
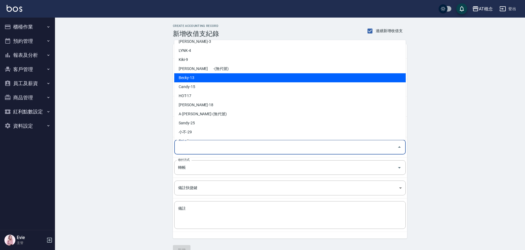
scroll to position [55, 0]
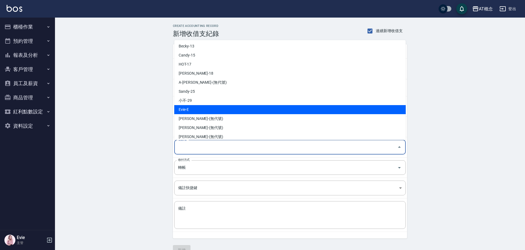
click at [187, 108] on li "Evie-E" at bounding box center [289, 109] width 231 height 9
type input "Evie-E"
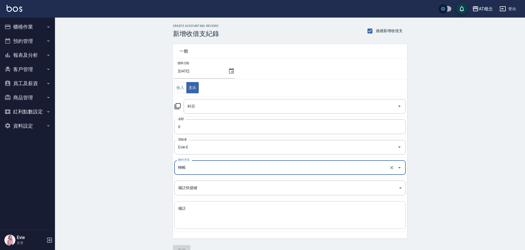
click at [194, 214] on textarea "備註" at bounding box center [290, 215] width 224 height 19
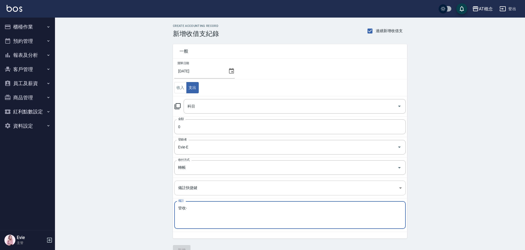
paste textarea "114年8月勞工退休金新制提繳費用"
type textarea "管收-114年8月勞工退休金新制提繳費用"
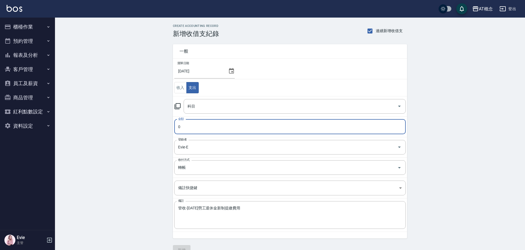
click at [207, 130] on input "0" at bounding box center [289, 126] width 231 height 15
type input "16156"
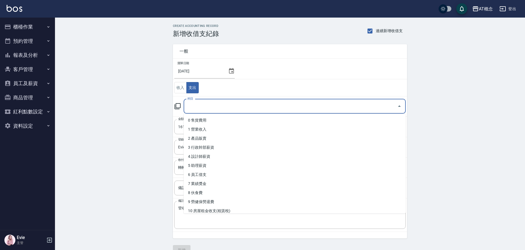
click at [206, 106] on input "科目" at bounding box center [290, 107] width 209 height 10
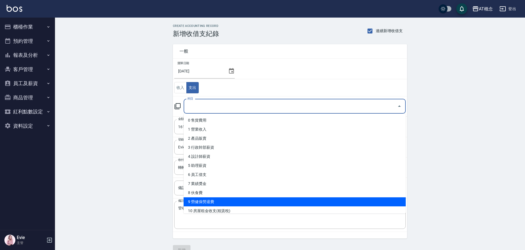
click at [217, 200] on li "9 勞健保勞退費" at bounding box center [294, 201] width 222 height 9
type input "9 勞健保勞退費"
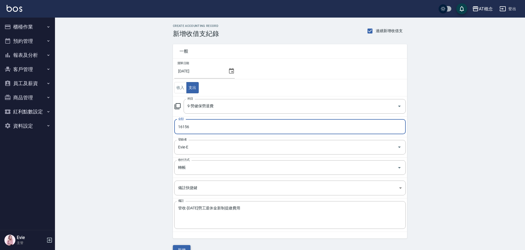
click at [185, 246] on button "新增" at bounding box center [182, 250] width 18 height 10
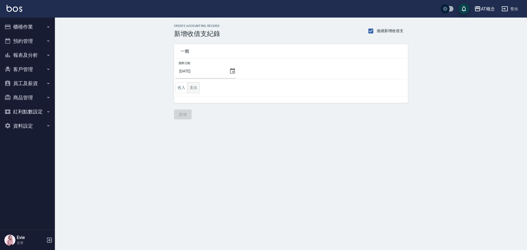
click at [196, 86] on button "支出" at bounding box center [194, 87] width 12 height 11
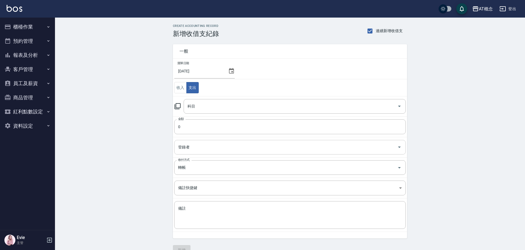
click at [191, 148] on input "登錄者" at bounding box center [286, 148] width 218 height 10
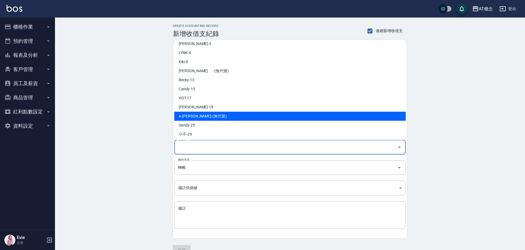
scroll to position [55, 0]
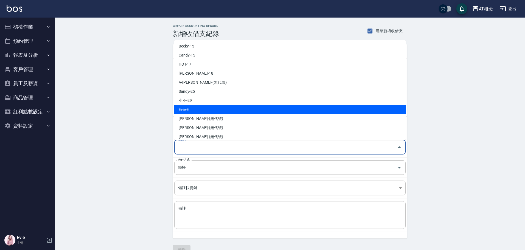
click at [190, 110] on li "Evie-E" at bounding box center [289, 109] width 231 height 9
type input "Evie-E"
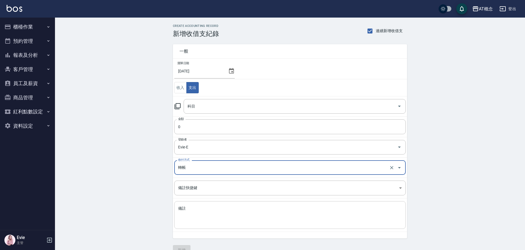
click at [203, 208] on textarea "備註" at bounding box center [290, 215] width 224 height 19
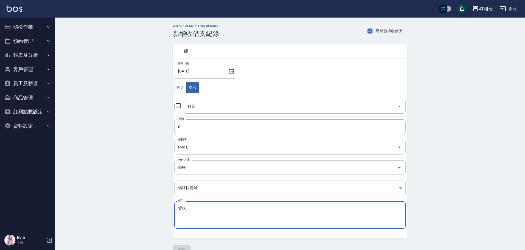
paste textarea "[DATE]8月份材料使用明細"
type textarea "管收-[DATE]8月份材料使用明細"
click at [196, 104] on input "科目" at bounding box center [290, 107] width 209 height 10
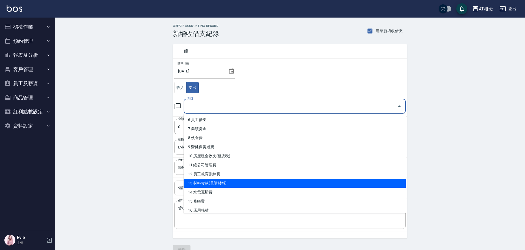
click at [205, 181] on li "13 材料貨款(員購材料)" at bounding box center [294, 183] width 222 height 9
type input "13 材料貨款(員購材料)"
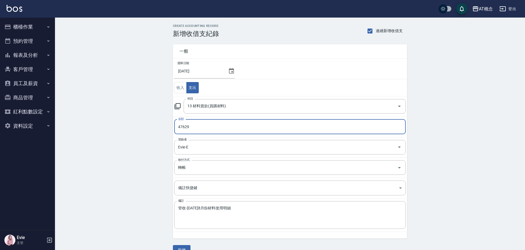
type input "47629"
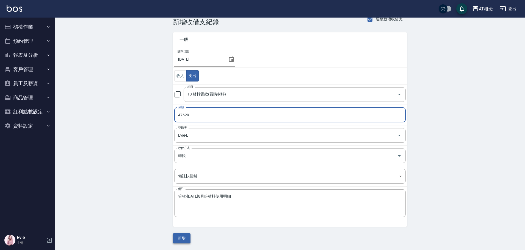
click at [185, 240] on button "新增" at bounding box center [182, 238] width 18 height 10
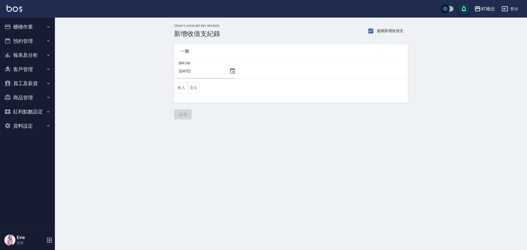
click at [14, 27] on button "櫃檯作業" at bounding box center [27, 27] width 51 height 14
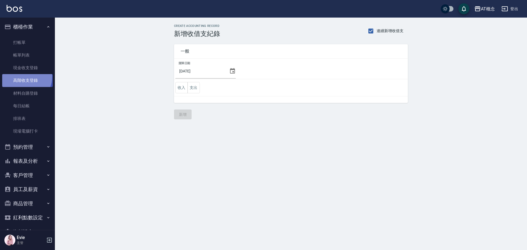
click at [24, 77] on link "高階收支登錄" at bounding box center [27, 80] width 51 height 13
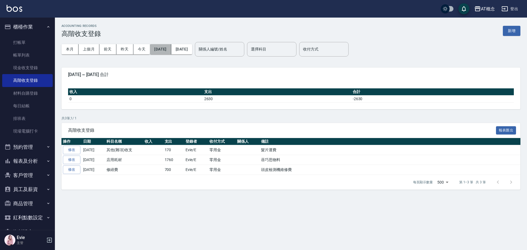
click at [171, 50] on button "[DATE]" at bounding box center [160, 49] width 21 height 10
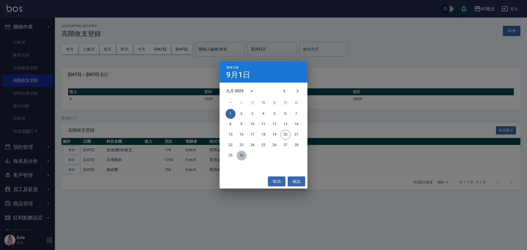
click at [242, 155] on button "30" at bounding box center [242, 156] width 10 height 10
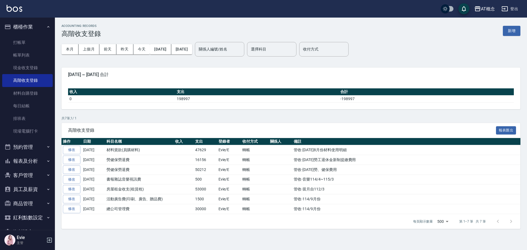
click at [25, 175] on button "客戶管理" at bounding box center [27, 175] width 51 height 14
click at [25, 188] on link "客戶列表" at bounding box center [27, 191] width 51 height 13
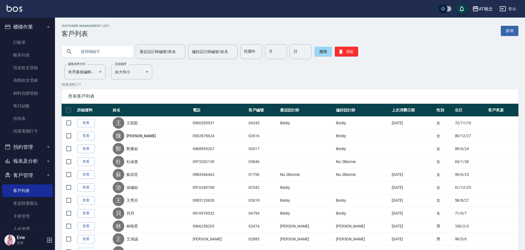
click at [83, 49] on input "text" at bounding box center [103, 51] width 52 height 15
type input "黃珮"
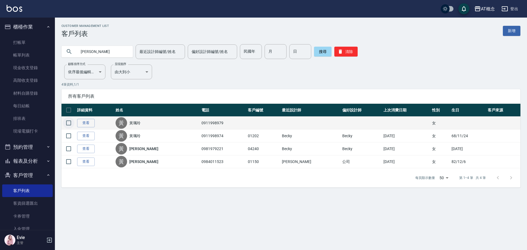
click at [70, 122] on input "checkbox" at bounding box center [69, 123] width 12 height 12
checkbox input "true"
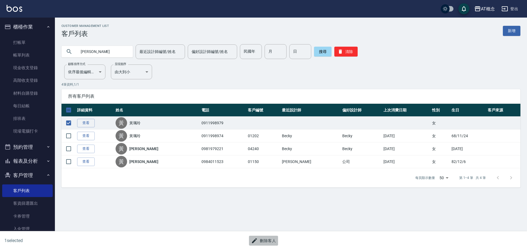
click at [274, 243] on button "刪除客人" at bounding box center [263, 241] width 29 height 10
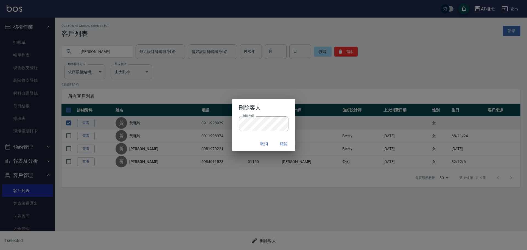
click at [249, 146] on div "取消 確認" at bounding box center [263, 144] width 63 height 15
click at [286, 146] on button "確認" at bounding box center [284, 144] width 18 height 10
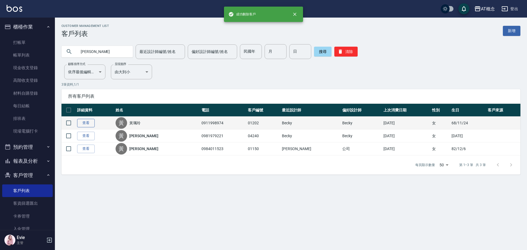
click at [88, 122] on link "查看" at bounding box center [86, 123] width 18 height 9
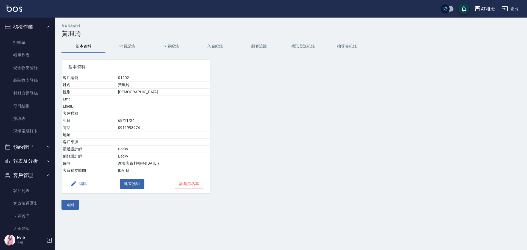
click at [84, 182] on button "編輯" at bounding box center [78, 184] width 21 height 10
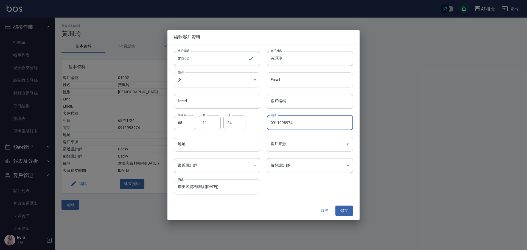
click at [300, 118] on input "0911998974" at bounding box center [310, 122] width 86 height 15
type input "0911998979"
click at [349, 212] on button "儲存" at bounding box center [345, 211] width 18 height 10
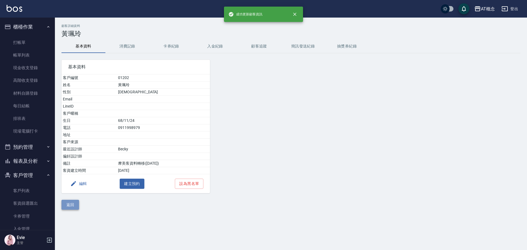
click at [75, 204] on button "返回" at bounding box center [71, 205] width 18 height 10
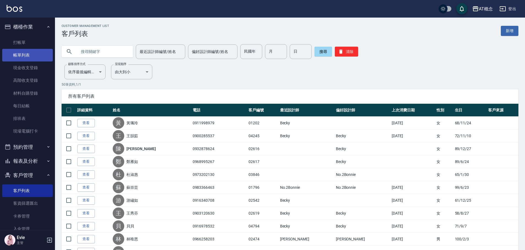
click at [26, 55] on link "帳單列表" at bounding box center [27, 55] width 51 height 13
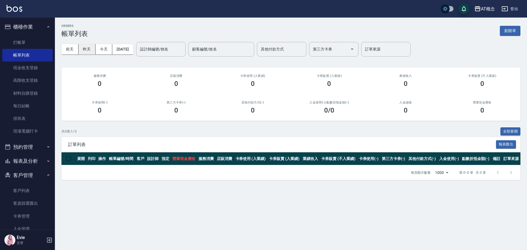
click at [86, 50] on button "昨天" at bounding box center [87, 49] width 17 height 10
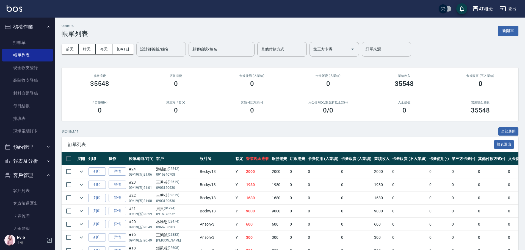
click at [168, 49] on input "設計師編號/姓名" at bounding box center [161, 49] width 44 height 10
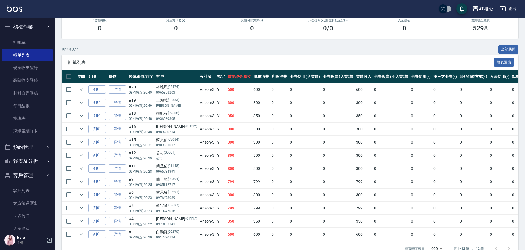
scroll to position [82, 0]
type input "Anson-3"
click at [114, 90] on link "詳情" at bounding box center [117, 89] width 18 height 9
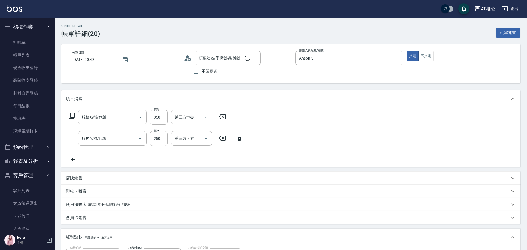
type input "2025/09/19 20:49"
type input "Anson-3"
type input "60"
type input "林唯恩/0966258203/02474"
type input "303 A級剪髮(303)"
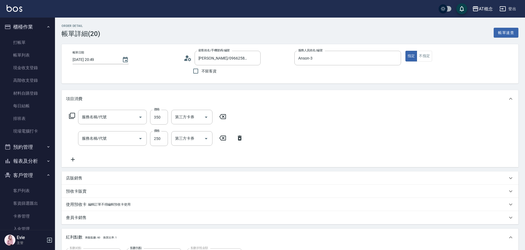
type input "500 洗髮(500)"
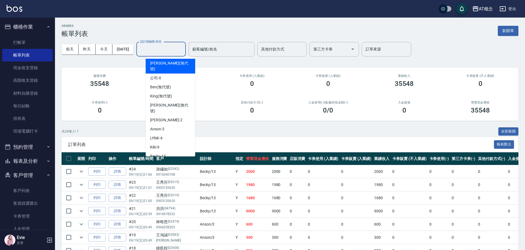
click at [167, 50] on input "設計師編號/姓名" at bounding box center [161, 49] width 44 height 10
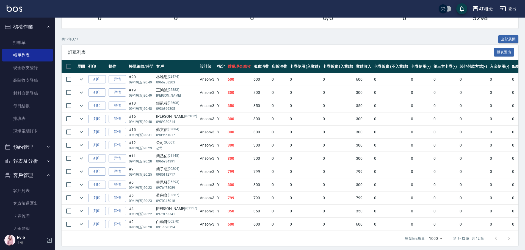
scroll to position [99, 0]
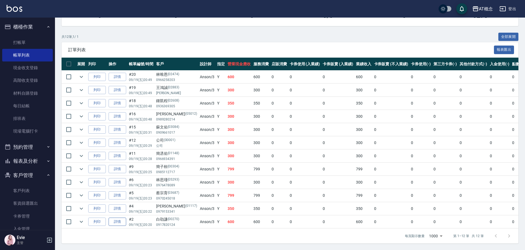
type input "Anson-3"
click at [117, 218] on link "詳情" at bounding box center [117, 222] width 18 height 9
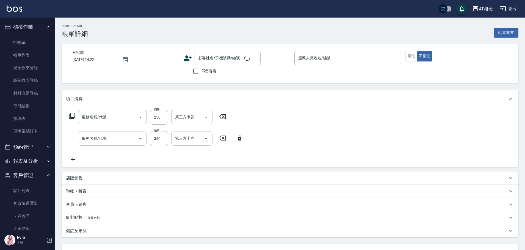
type input "2025/09/19 20:20"
type input "Anson-3"
type input "60"
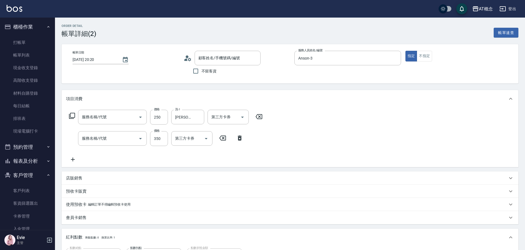
type input "501 洗髮(互助)(501)"
type input "303 A級剪髮(303)"
type input "白劭謙/0917820124/00270"
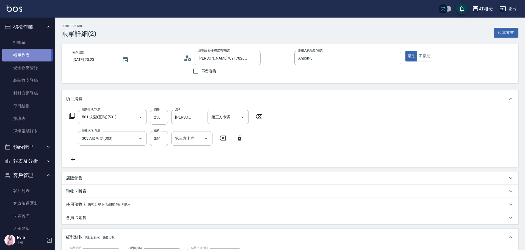
click at [25, 54] on link "帳單列表" at bounding box center [27, 55] width 51 height 13
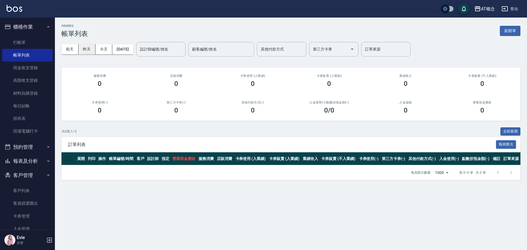
drag, startPoint x: 86, startPoint y: 48, endPoint x: 94, endPoint y: 46, distance: 8.5
click at [87, 48] on button "昨天" at bounding box center [87, 49] width 17 height 10
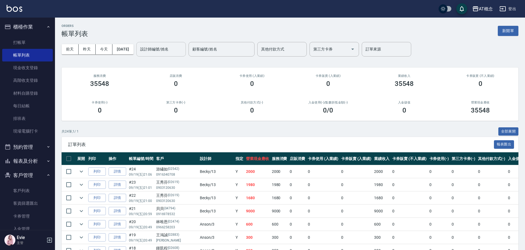
click at [155, 49] on input "設計師編號/姓名" at bounding box center [161, 49] width 44 height 10
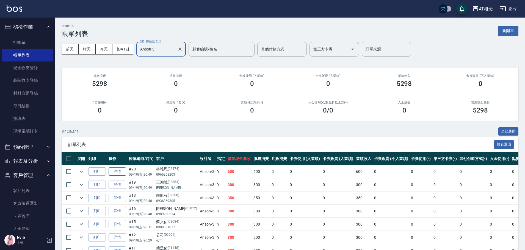
type input "Anson-3"
click at [121, 175] on link "詳情" at bounding box center [117, 172] width 18 height 9
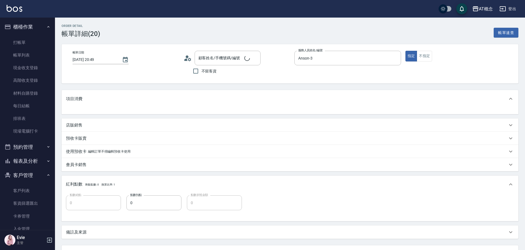
type input "60"
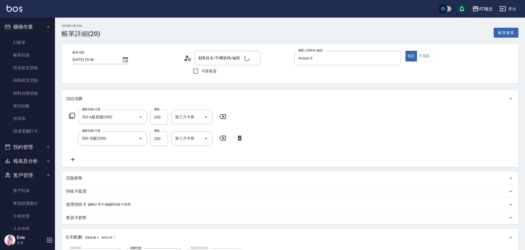
type input "林唯恩/0966258203/02474"
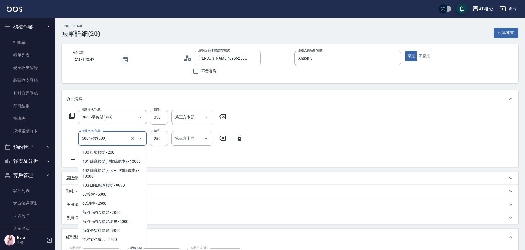
click at [115, 139] on input "500 洗髮(500)" at bounding box center [104, 139] width 48 height 10
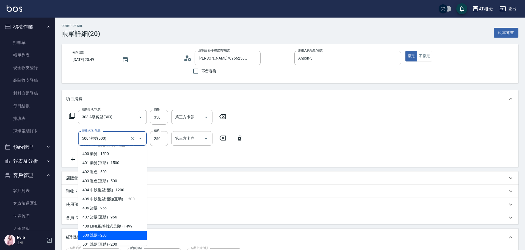
type input "30"
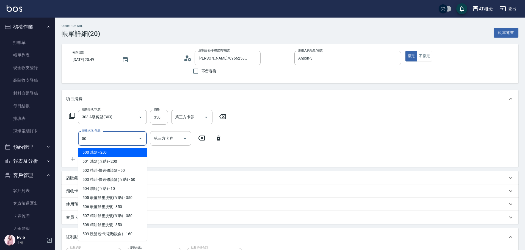
type input "501"
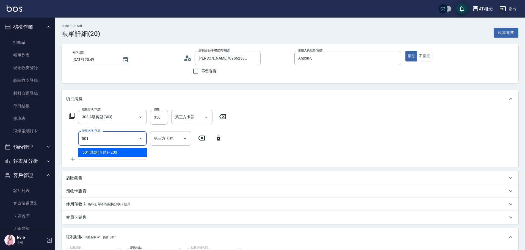
type input "50"
type input "501 洗髮(互助)(501)"
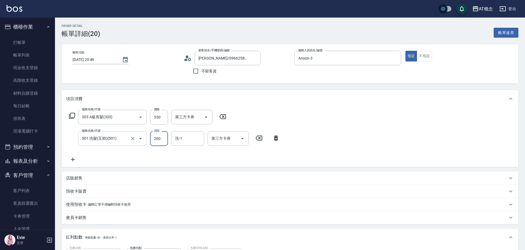
type input "30"
type input "25"
type input "60"
type input "250"
type input "Dan-18"
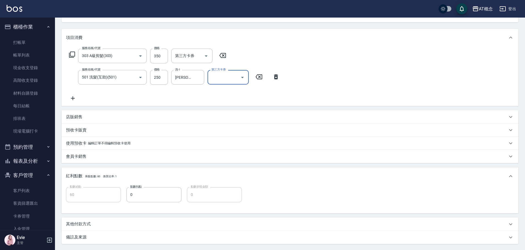
scroll to position [115, 0]
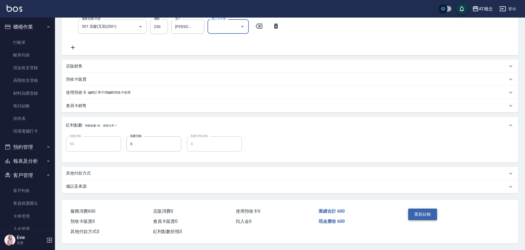
click at [421, 213] on button "重新結帳" at bounding box center [422, 215] width 29 height 12
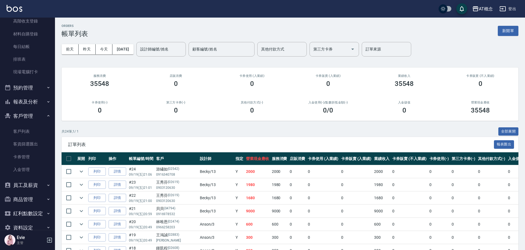
scroll to position [71, 0]
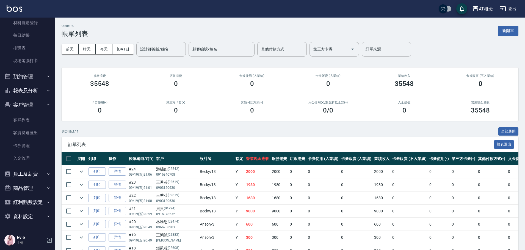
click at [35, 91] on button "報表及分析" at bounding box center [27, 90] width 51 height 14
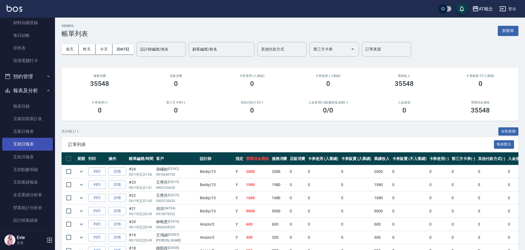
click at [30, 143] on link "互助日報表" at bounding box center [27, 144] width 51 height 13
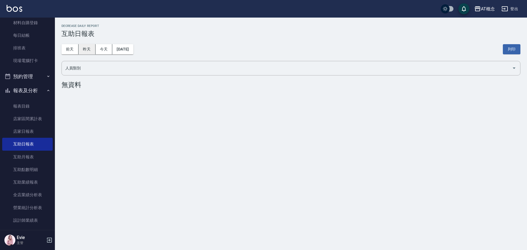
click at [83, 48] on button "昨天" at bounding box center [87, 49] width 17 height 10
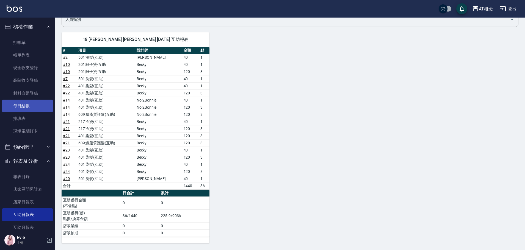
click at [31, 107] on link "每日結帳" at bounding box center [27, 106] width 51 height 13
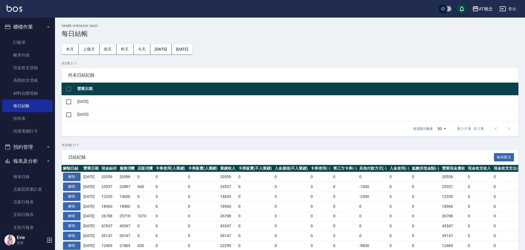
click at [67, 102] on input "checkbox" at bounding box center [69, 102] width 12 height 12
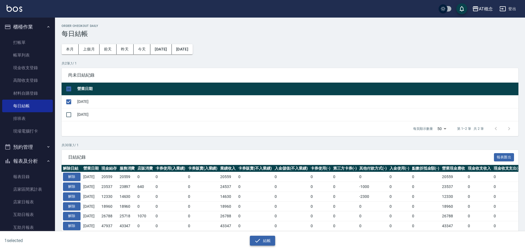
click at [261, 240] on button "結帳" at bounding box center [263, 241] width 26 height 10
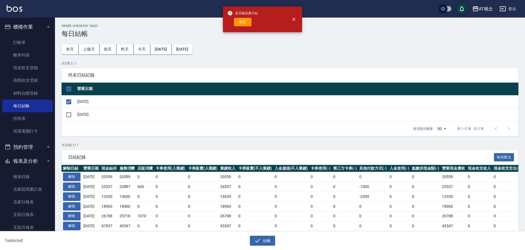
click at [243, 20] on button "確定" at bounding box center [243, 22] width 18 height 9
checkbox input "false"
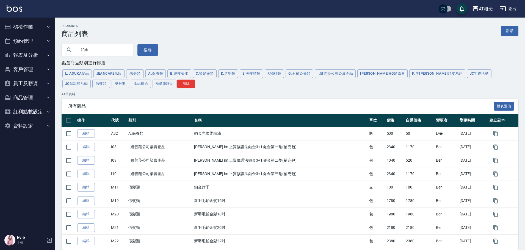
drag, startPoint x: 63, startPoint y: 54, endPoint x: 22, endPoint y: 50, distance: 40.9
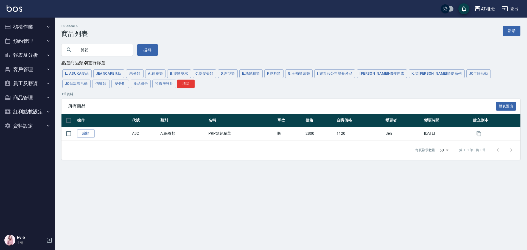
type input "髮"
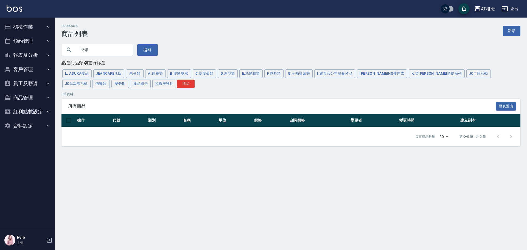
type input "防"
type input "魔"
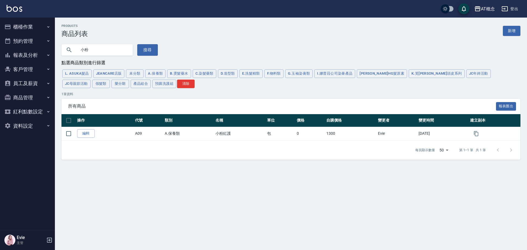
type input "小"
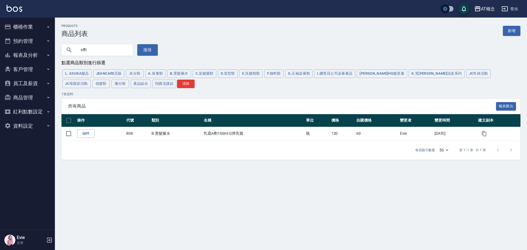
type input "a"
type input "雙向"
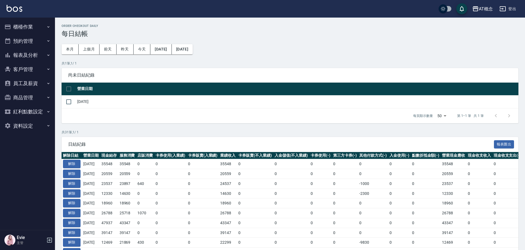
click at [20, 69] on button "客戶管理" at bounding box center [27, 69] width 51 height 14
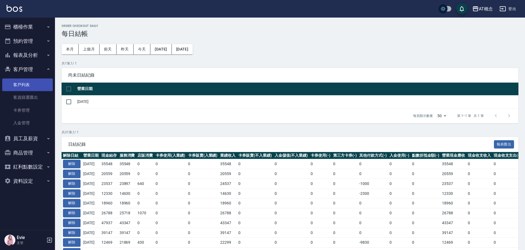
click at [21, 87] on link "客戶列表" at bounding box center [27, 85] width 51 height 13
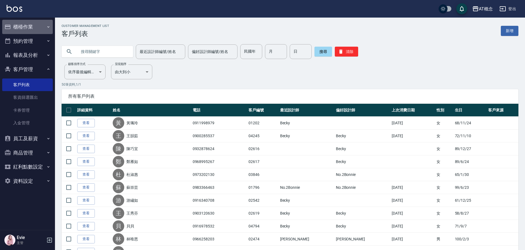
click at [31, 26] on button "櫃檯作業" at bounding box center [27, 27] width 51 height 14
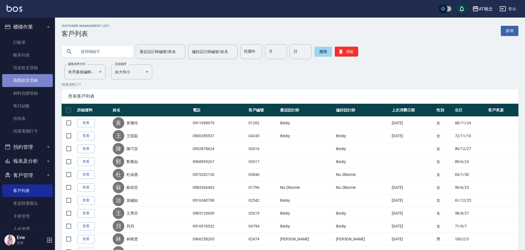
click at [32, 78] on link "高階收支登錄" at bounding box center [27, 80] width 51 height 13
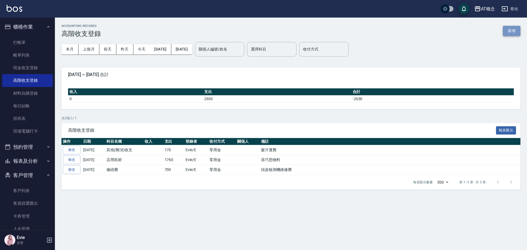
click at [513, 30] on button "新增" at bounding box center [512, 31] width 18 height 10
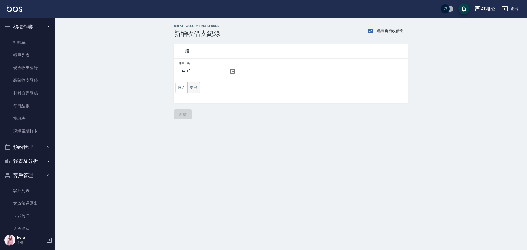
click at [194, 88] on button "支出" at bounding box center [194, 87] width 12 height 11
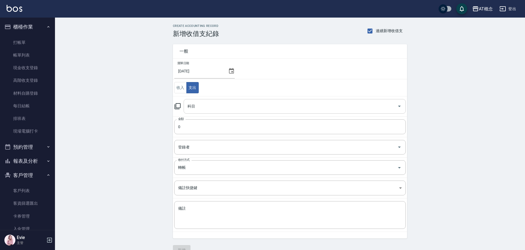
click at [198, 104] on input "科目" at bounding box center [290, 107] width 209 height 10
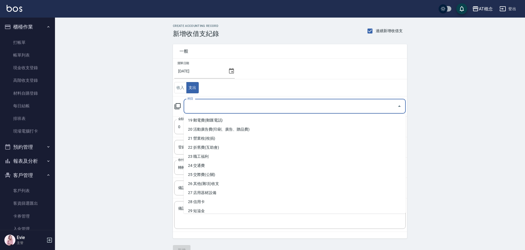
scroll to position [166, 0]
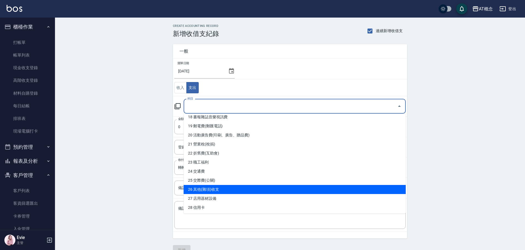
click at [214, 188] on li "26 其他(雜項)收支" at bounding box center [294, 189] width 222 height 9
type input "26 其他(雜項)收支"
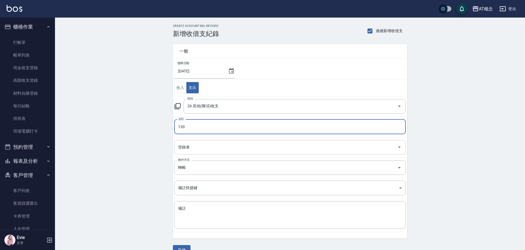
type input "130"
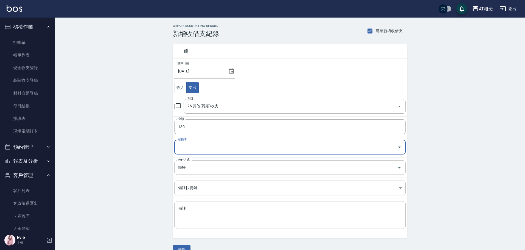
click at [201, 149] on input "登錄者" at bounding box center [286, 148] width 218 height 10
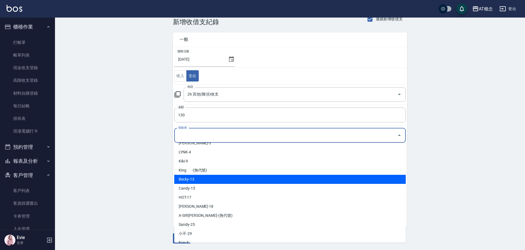
scroll to position [55, 0]
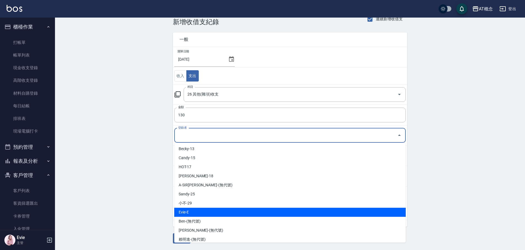
click at [192, 213] on li "Evie-E" at bounding box center [289, 212] width 231 height 9
type input "Evie-E"
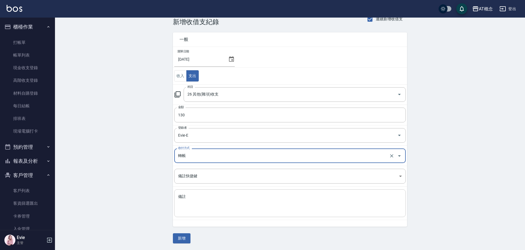
click at [194, 199] on textarea "備註" at bounding box center [290, 203] width 224 height 19
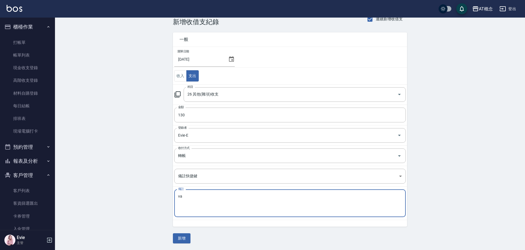
type textarea "v"
type textarea "髮片運費"
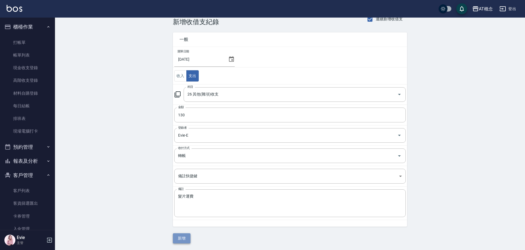
click at [182, 237] on button "新增" at bounding box center [182, 238] width 18 height 10
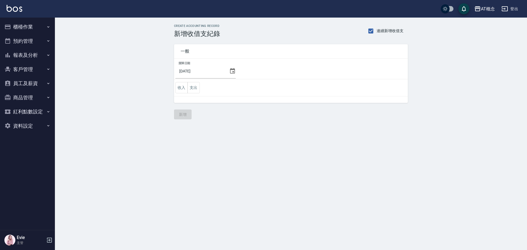
click at [26, 68] on button "客戶管理" at bounding box center [27, 69] width 51 height 14
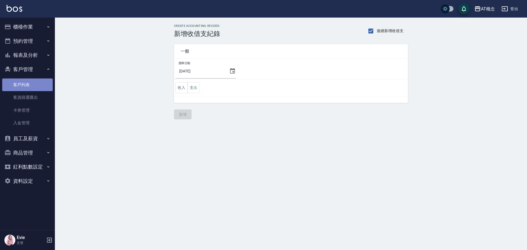
click at [30, 82] on link "客戶列表" at bounding box center [27, 85] width 51 height 13
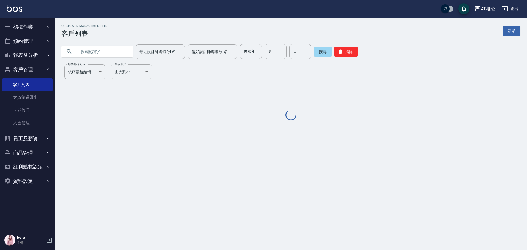
click at [101, 53] on input "text" at bounding box center [103, 51] width 52 height 15
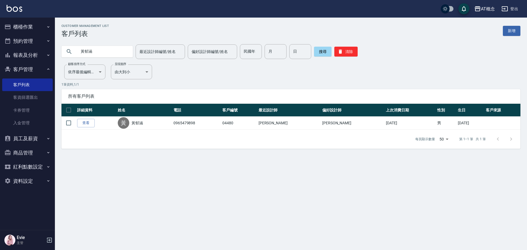
drag, startPoint x: 96, startPoint y: 52, endPoint x: 5, endPoint y: 46, distance: 90.6
click at [1, 42] on div "AT概念 登出 櫃檯作業 打帳單 帳單列表 現金收支登錄 高階收支登錄 材料自購登錄 每日結帳 排班表 現場電腦打卡 預約管理 預約管理 單日預約紀錄 單週預…" at bounding box center [263, 125] width 527 height 250
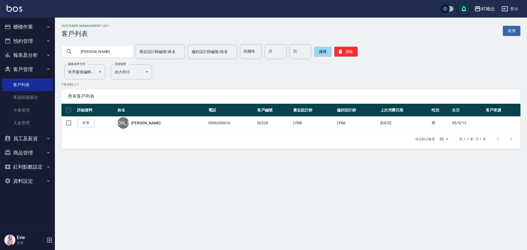
type input "[PERSON_NAME]"
type input "陳"
click at [252, 49] on input "民國年" at bounding box center [251, 51] width 22 height 15
type input "74"
type input "7"
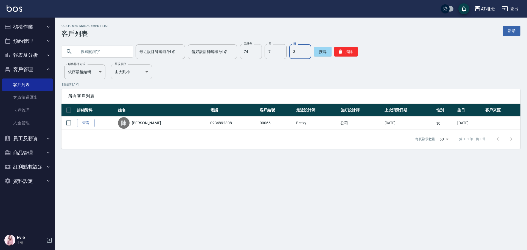
type input "3"
click at [344, 55] on button "清除" at bounding box center [346, 52] width 23 height 10
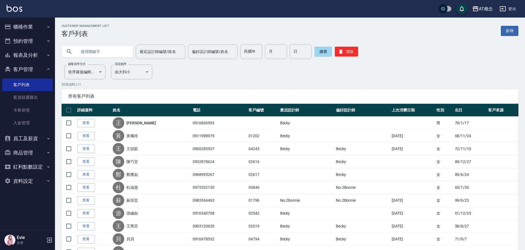
click at [90, 53] on input "text" at bounding box center [103, 51] width 52 height 15
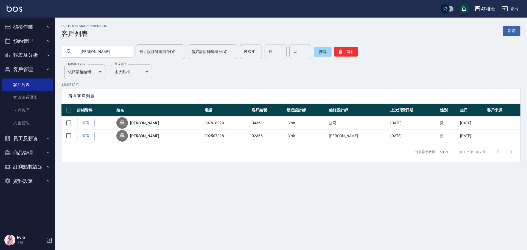
type input "吳"
type input "[PERSON_NAME]"
